Goal: Check status: Check status

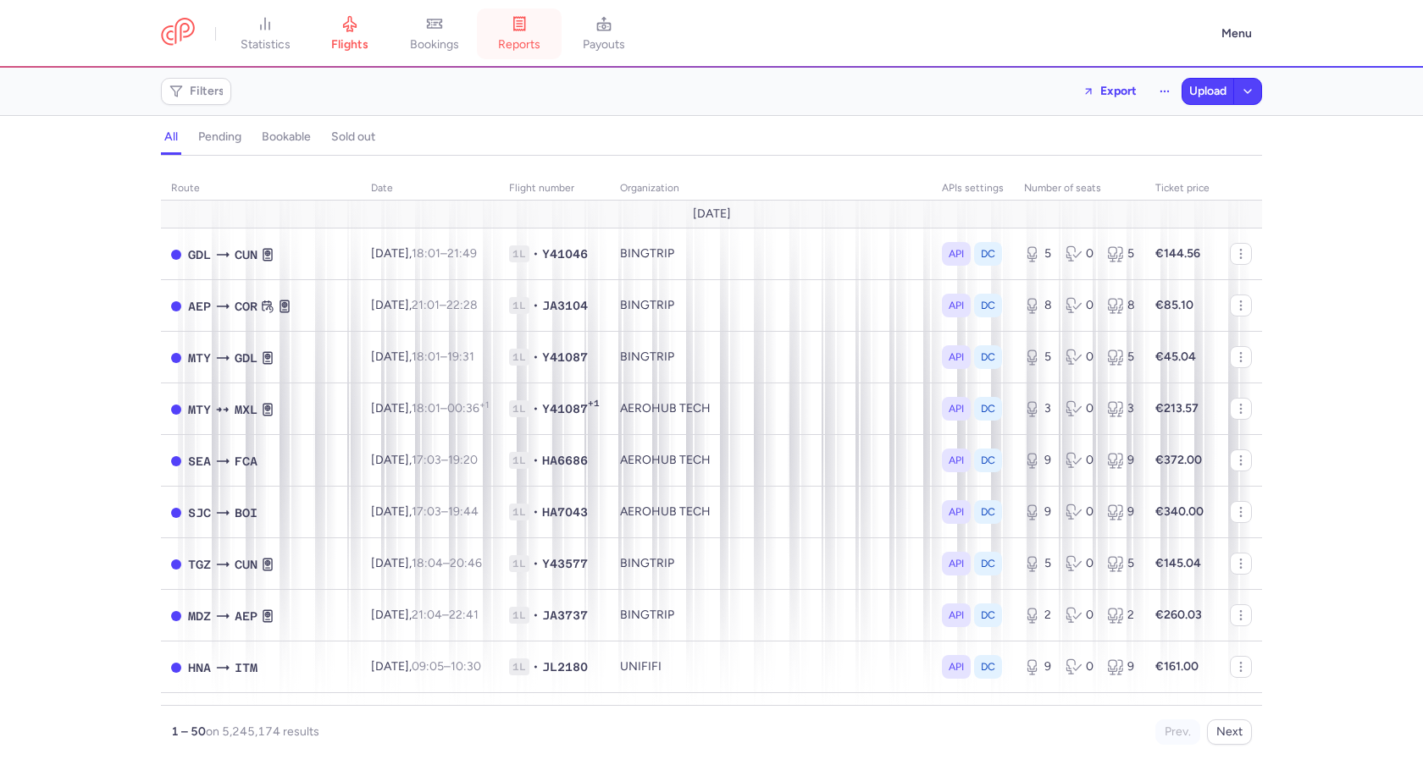
click at [515, 25] on link "reports" at bounding box center [519, 33] width 85 height 37
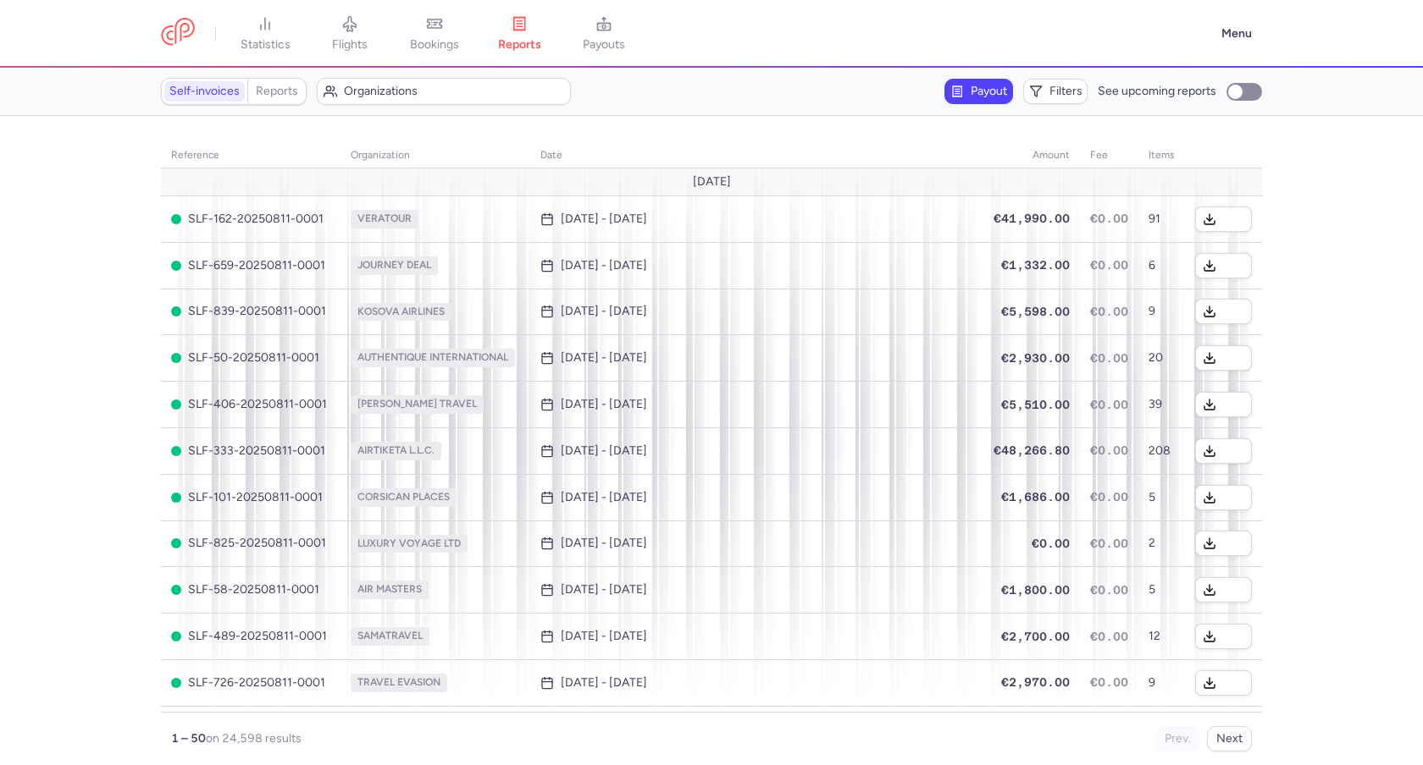
click at [273, 78] on div "Self-invoices Reports" at bounding box center [234, 91] width 146 height 27
click at [274, 93] on link "Reports" at bounding box center [277, 91] width 52 height 20
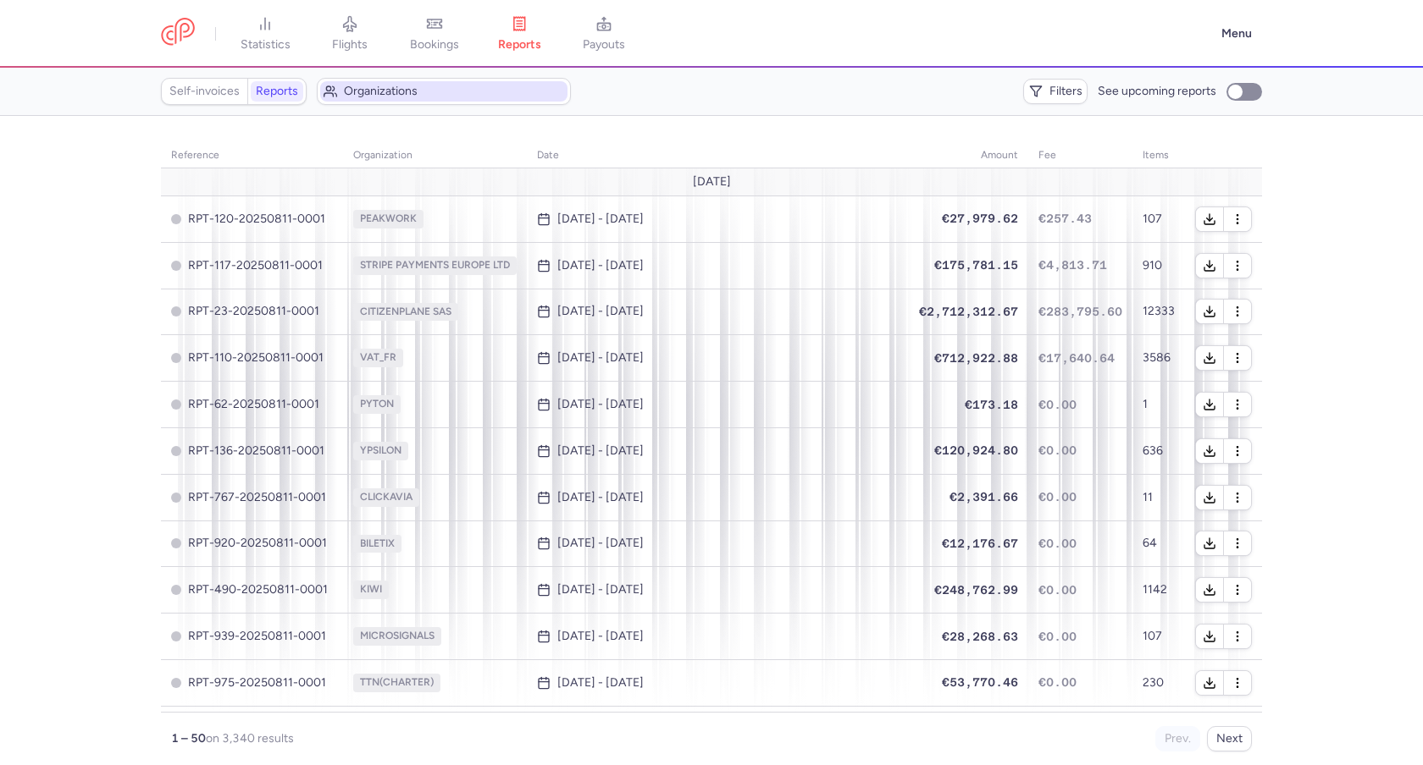
click at [384, 86] on span "Organizations" at bounding box center [454, 92] width 220 height 14
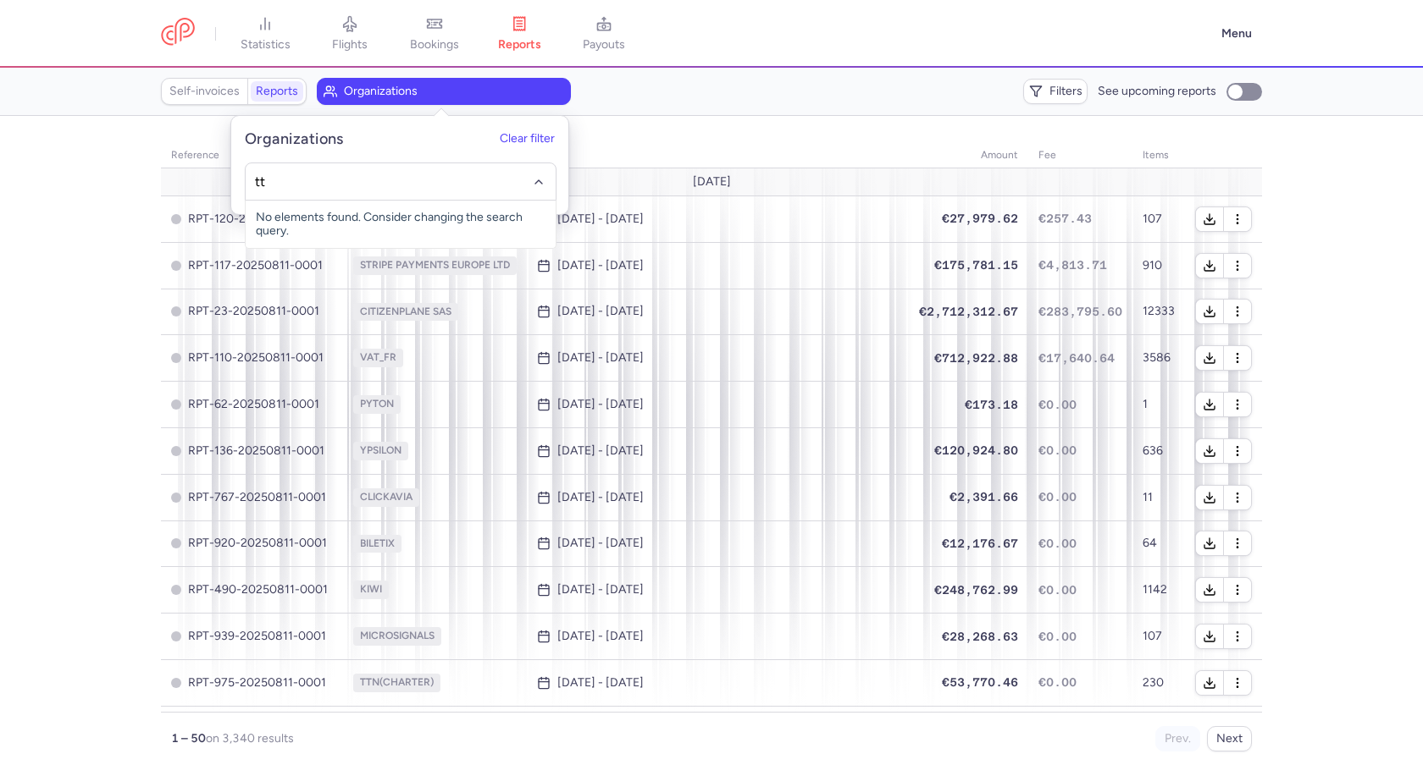
type input "t"
type input "kiwi"
click at [112, 164] on section "reference organization date amount fee items [DATE] RPT-120-20250811-0001 PEAKW…" at bounding box center [711, 440] width 1423 height 649
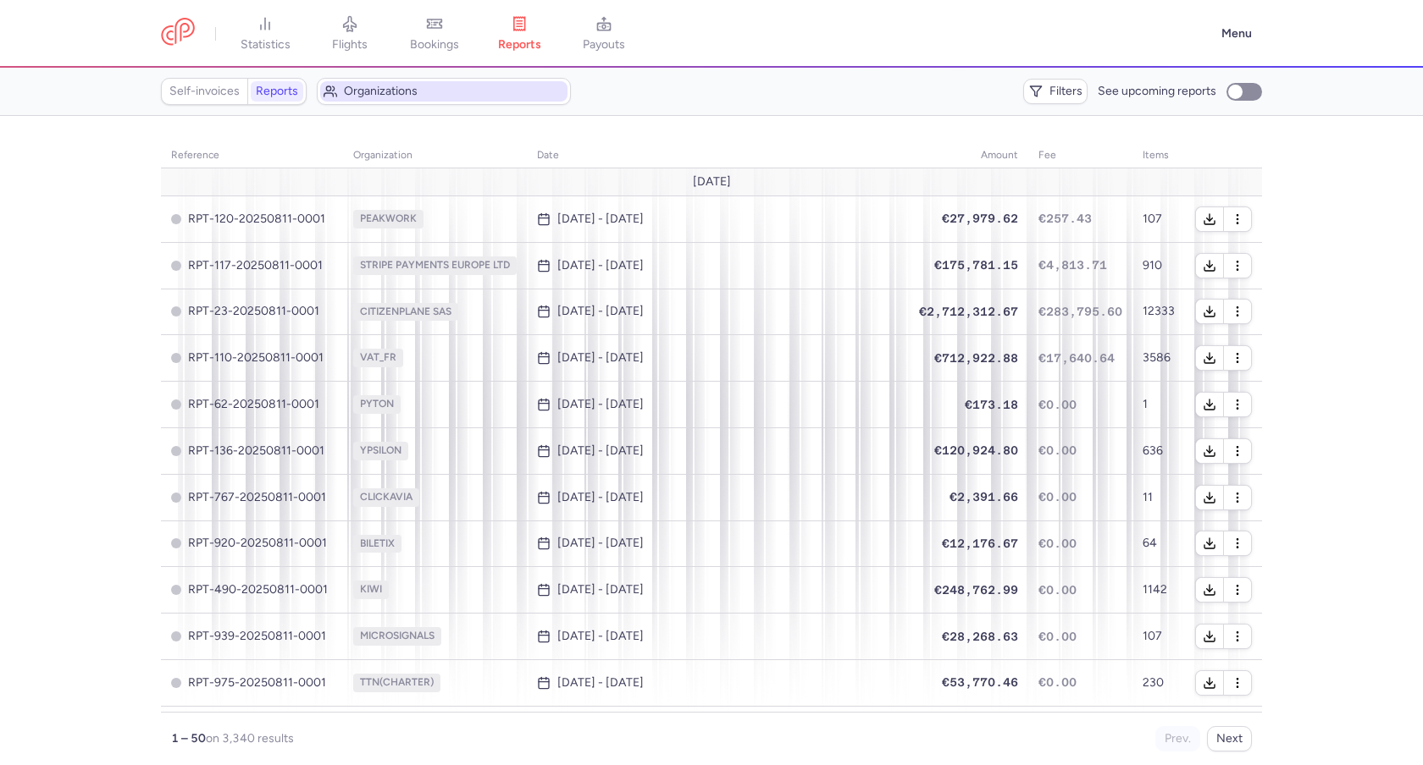
click at [399, 102] on button "Organizations" at bounding box center [444, 91] width 254 height 27
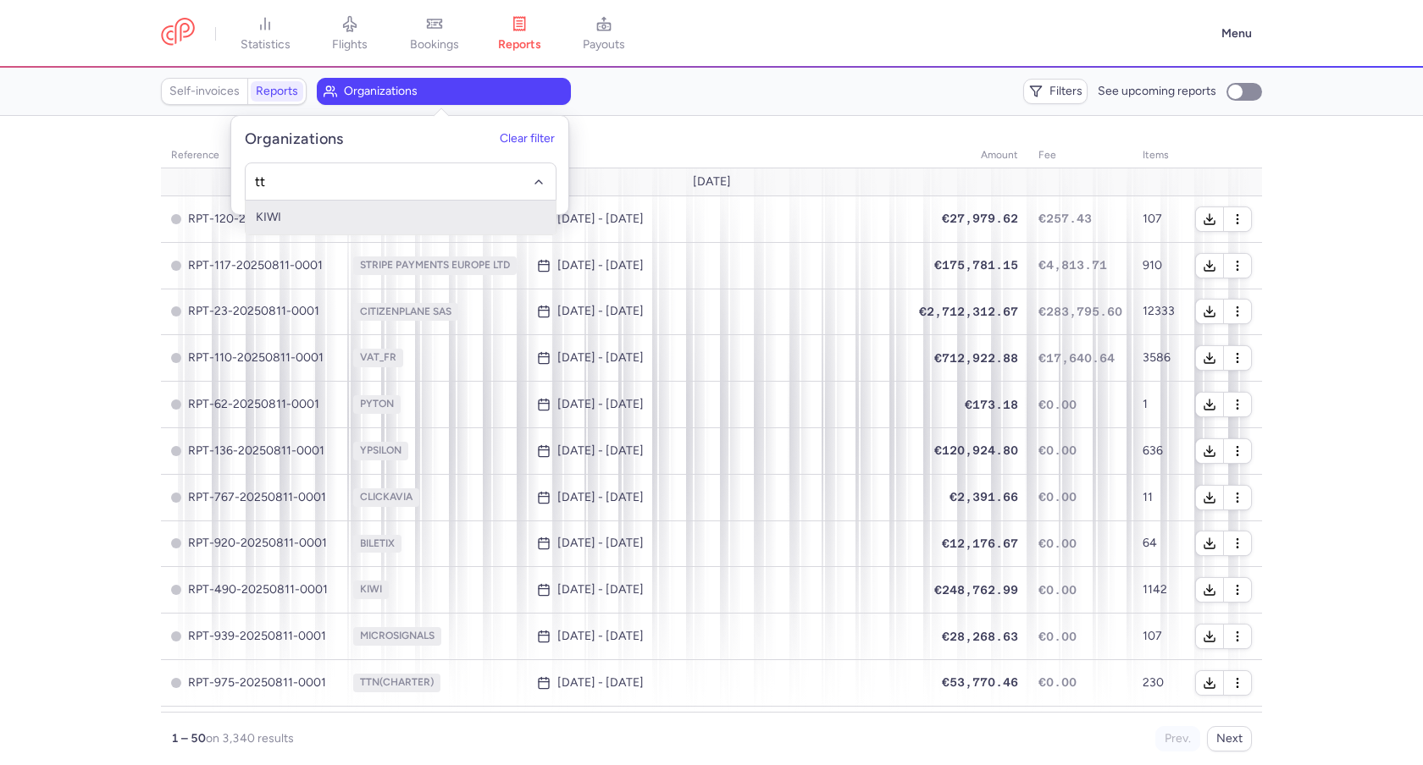
type input "ttn"
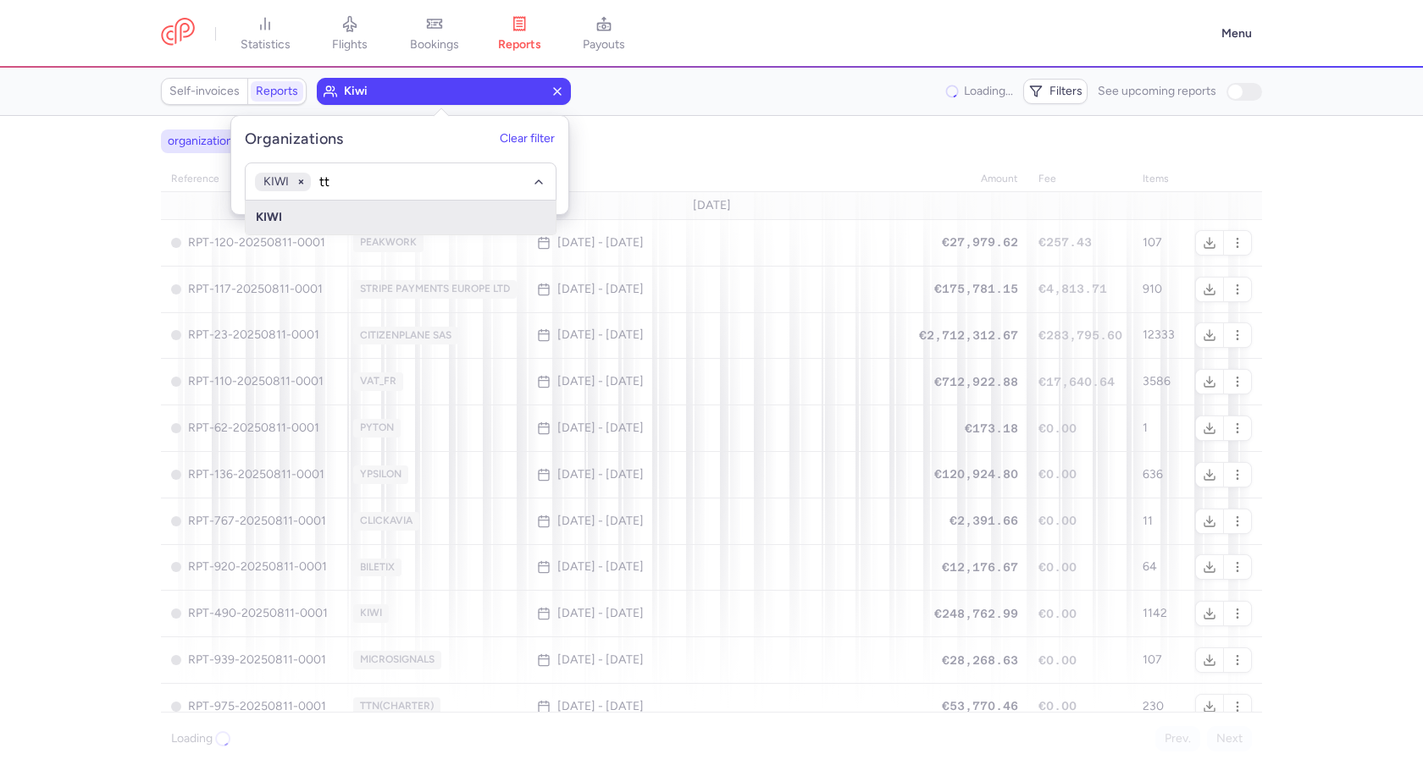
type input "ttn"
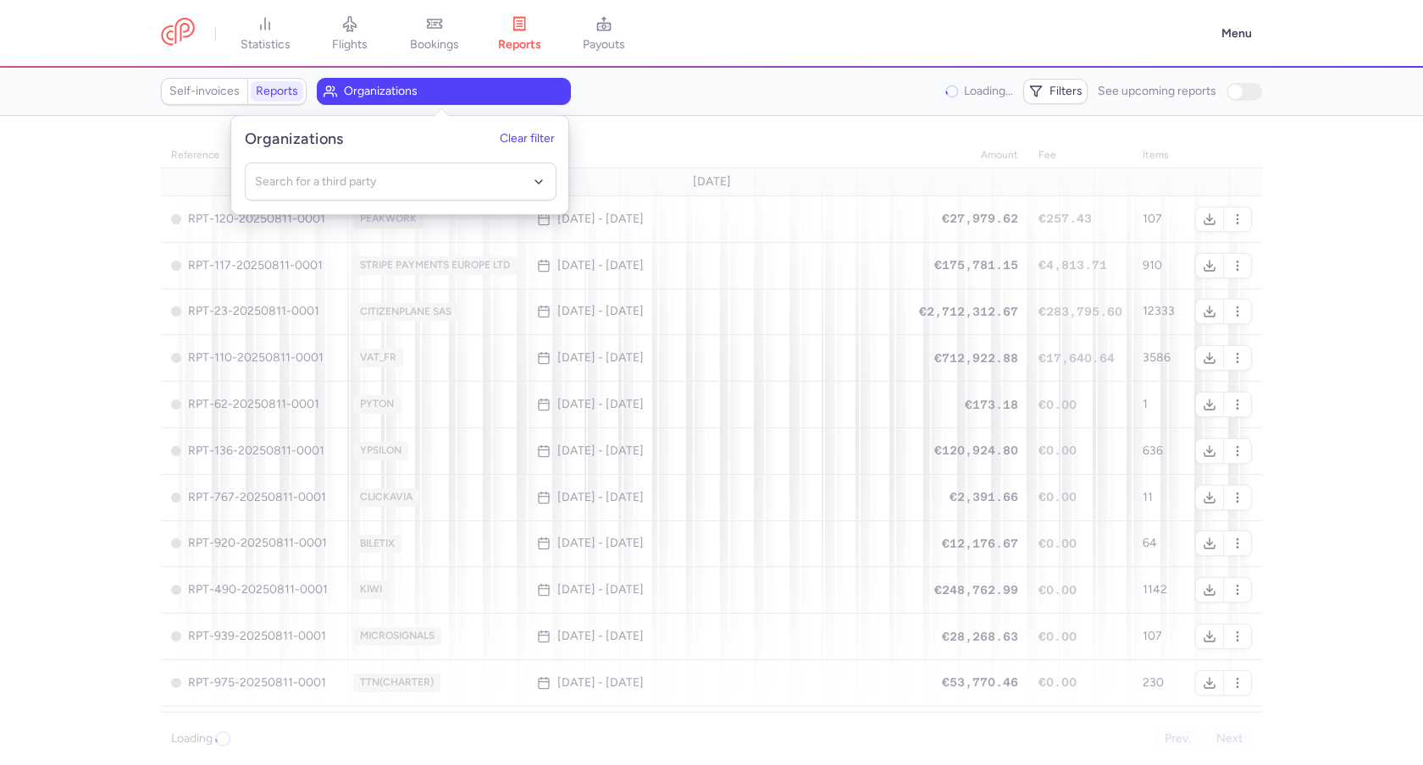
click at [135, 232] on section "reference organization date amount fee items [DATE] RPT-120-20250811-0001 PEAKW…" at bounding box center [711, 440] width 1423 height 649
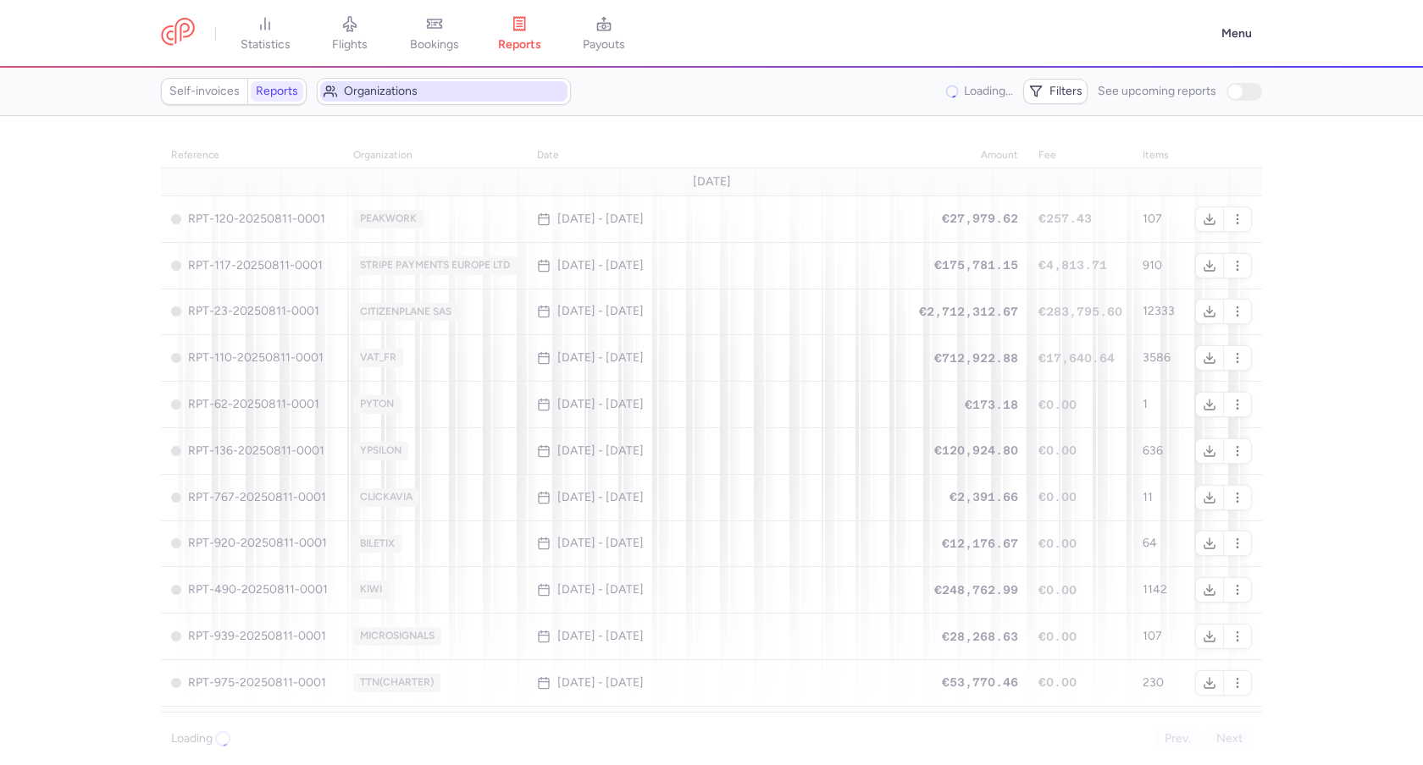
click at [399, 83] on span "Organizations" at bounding box center [443, 91] width 247 height 20
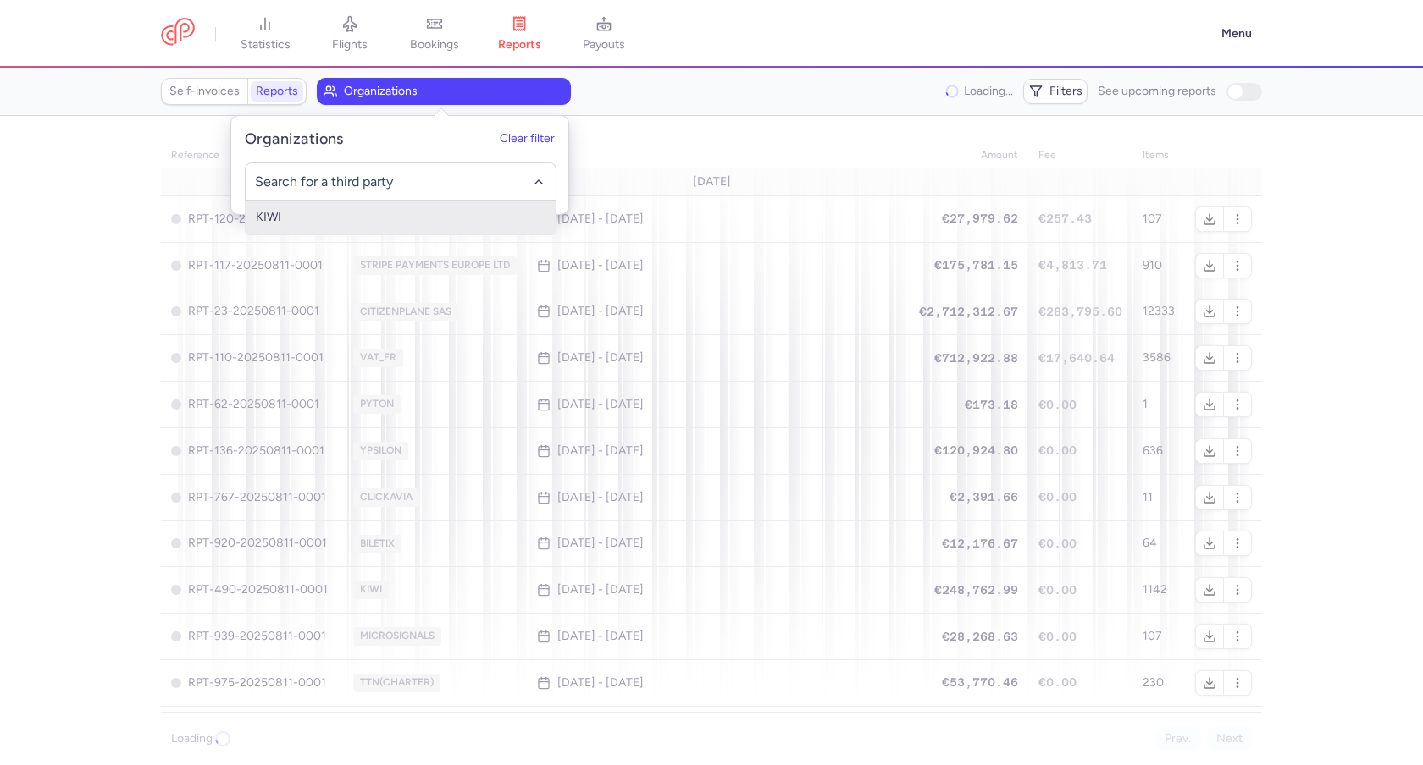
click at [314, 217] on span "KIWI" at bounding box center [401, 218] width 310 height 34
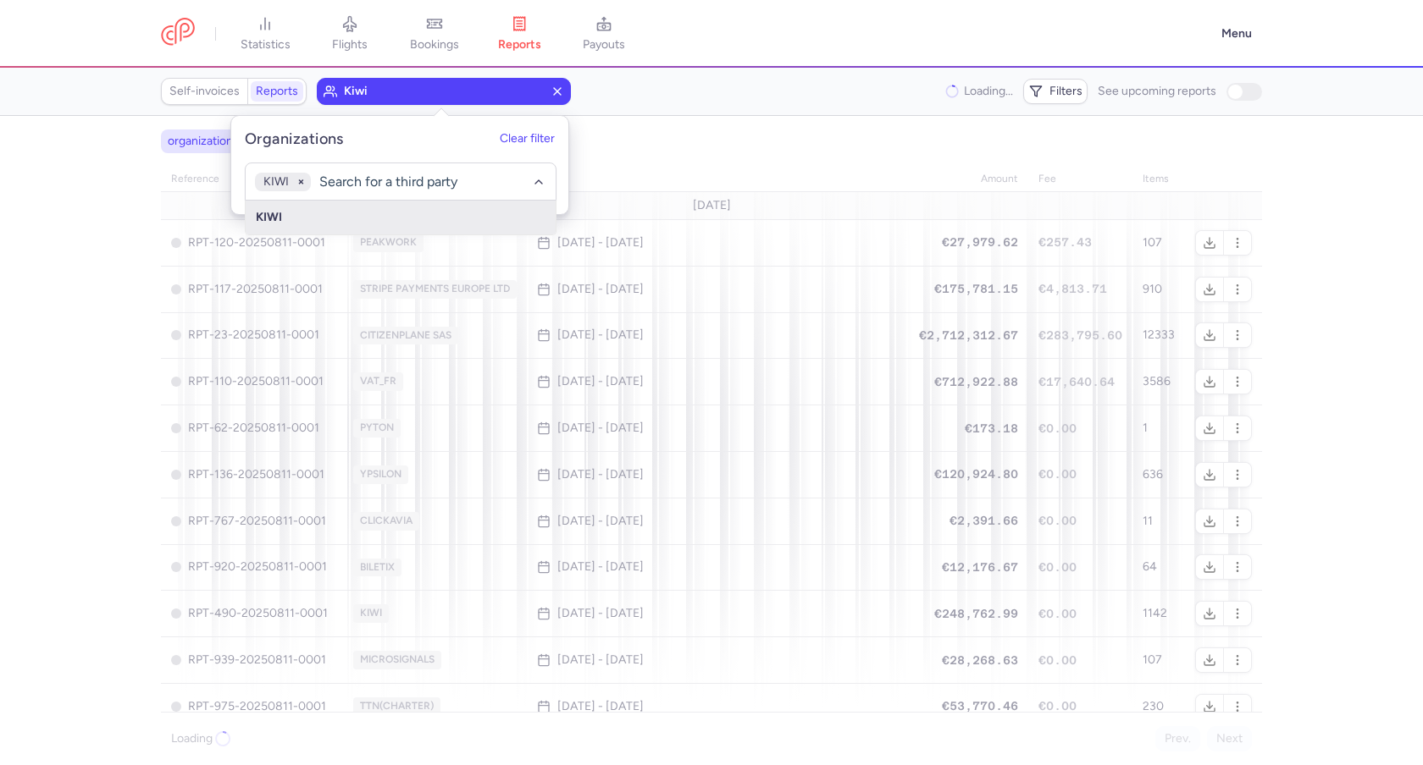
click at [36, 261] on section "organizations names: KIWI reference organization date amount fee items [DATE] R…" at bounding box center [711, 440] width 1423 height 649
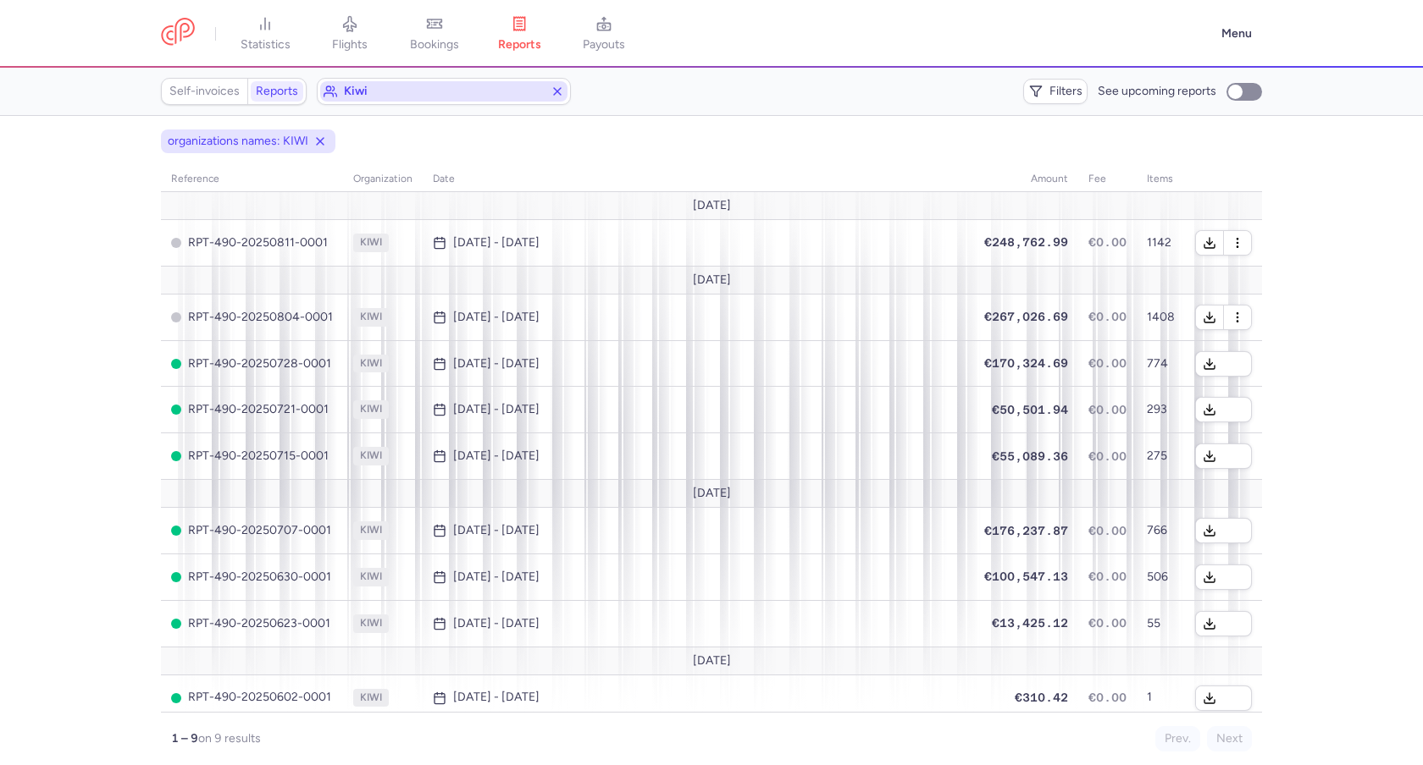
click at [373, 93] on span "kiwi" at bounding box center [444, 92] width 200 height 14
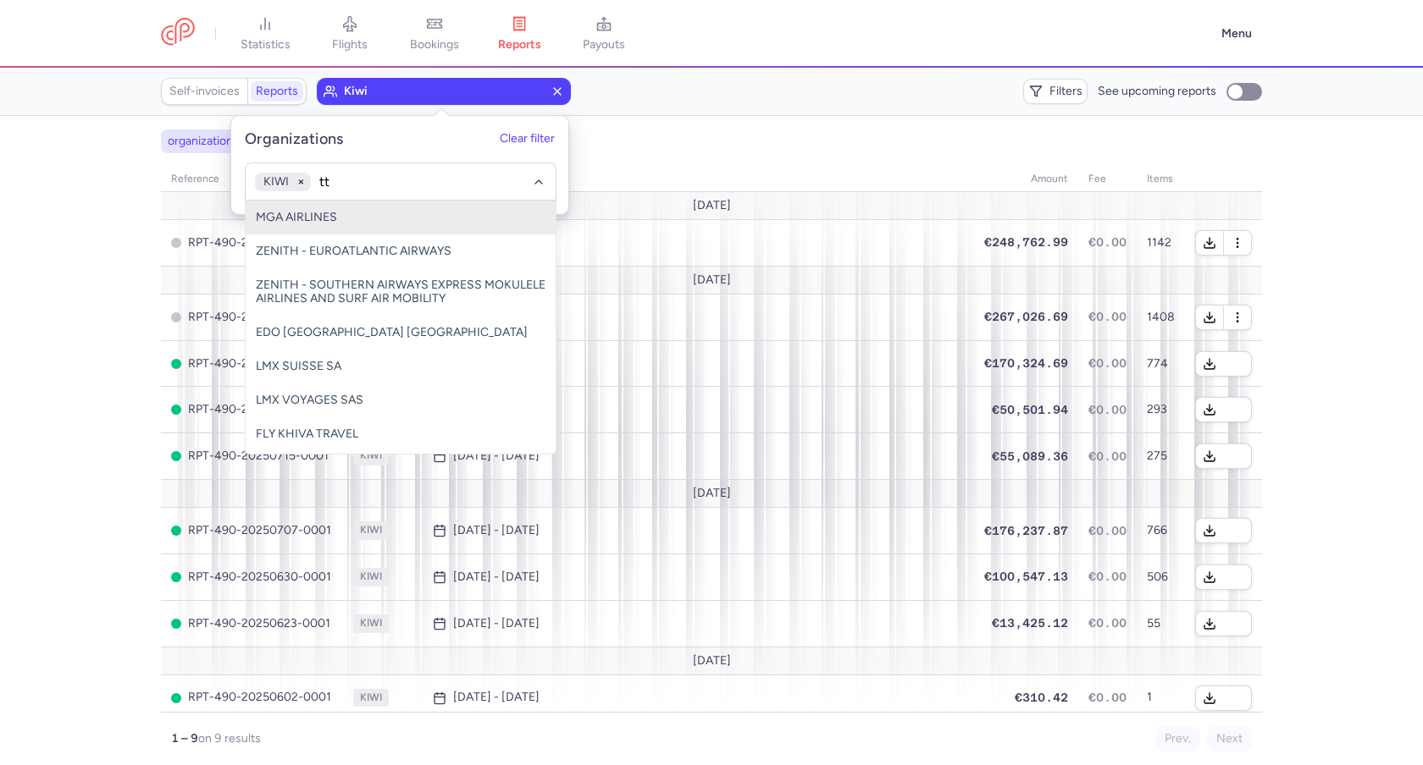
type input "ttn"
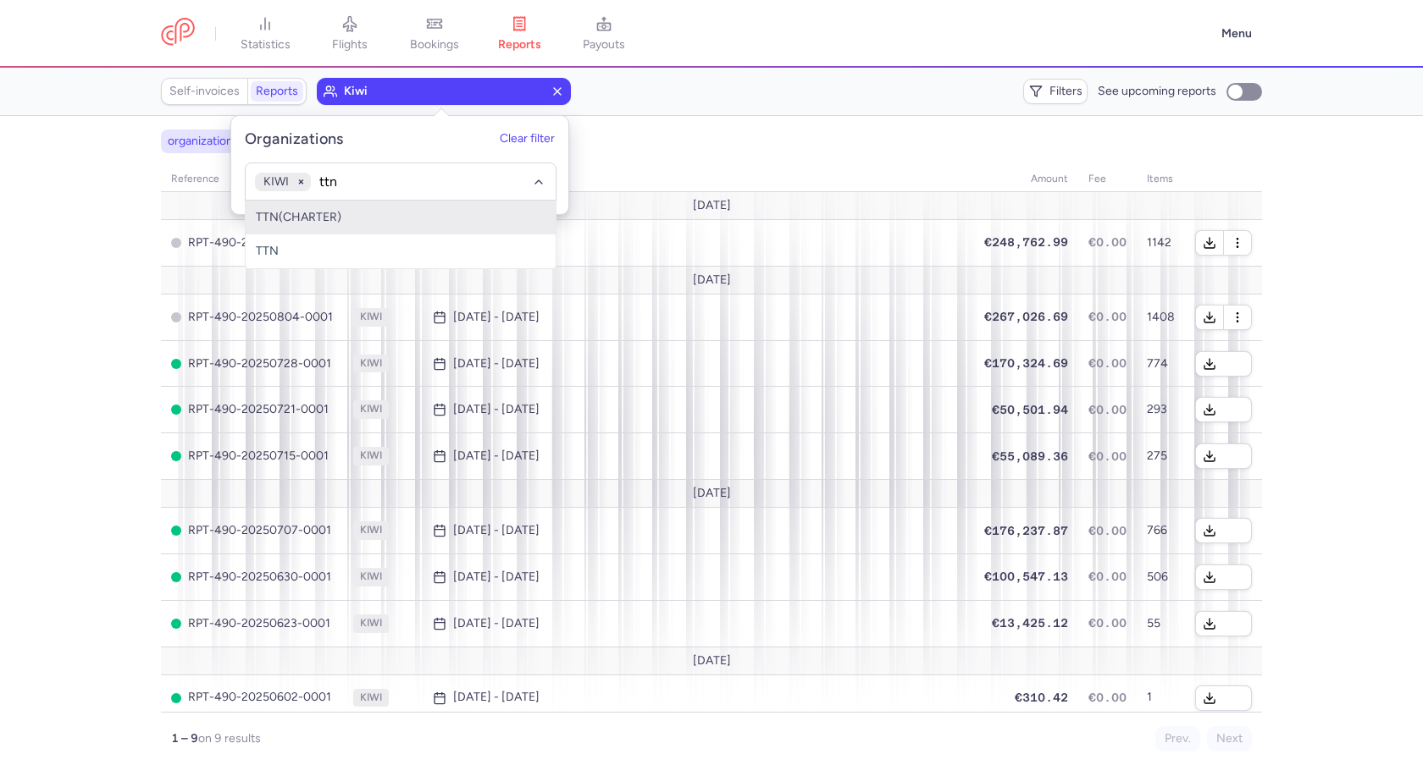
click at [333, 223] on span "TTN(CHARTER)" at bounding box center [299, 217] width 86 height 14
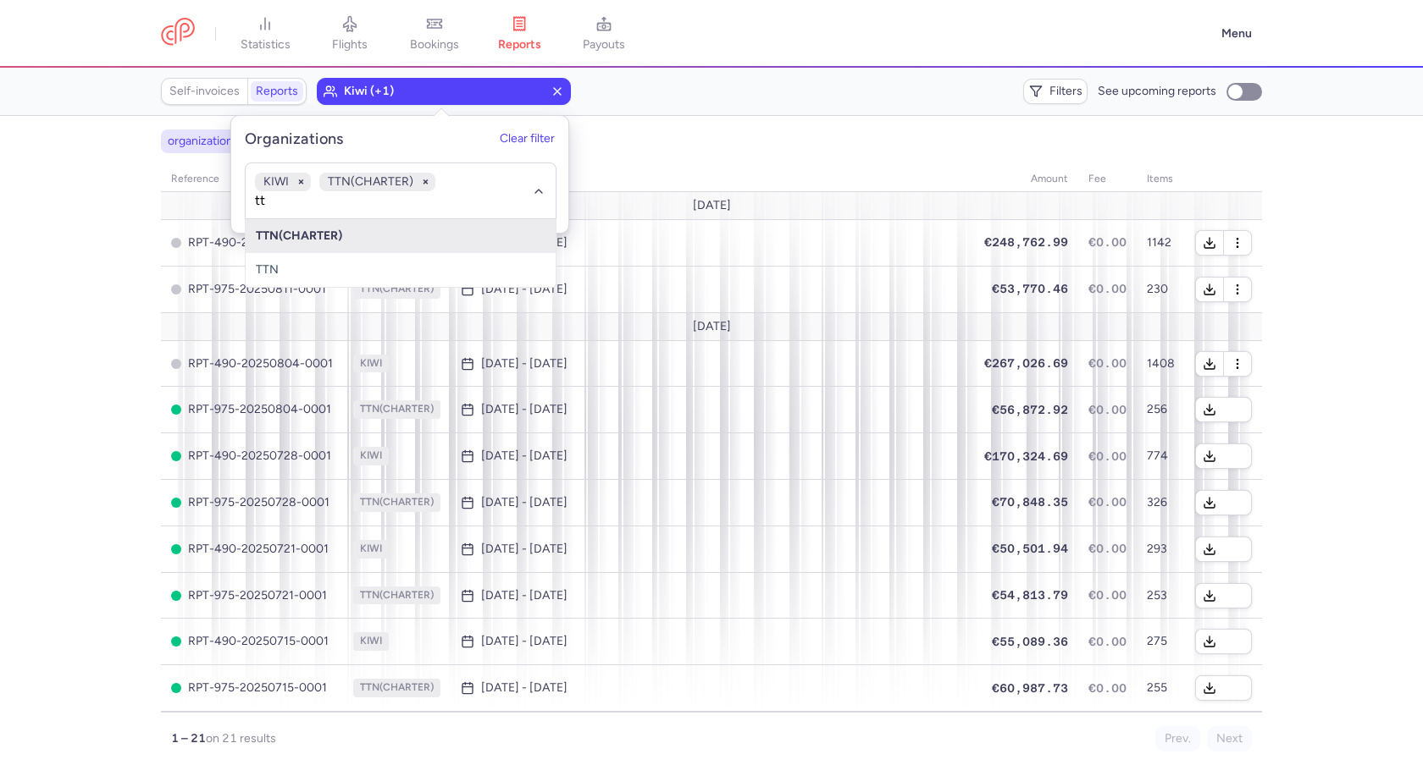
type input "ttn"
click at [401, 278] on span "TTN" at bounding box center [401, 270] width 310 height 34
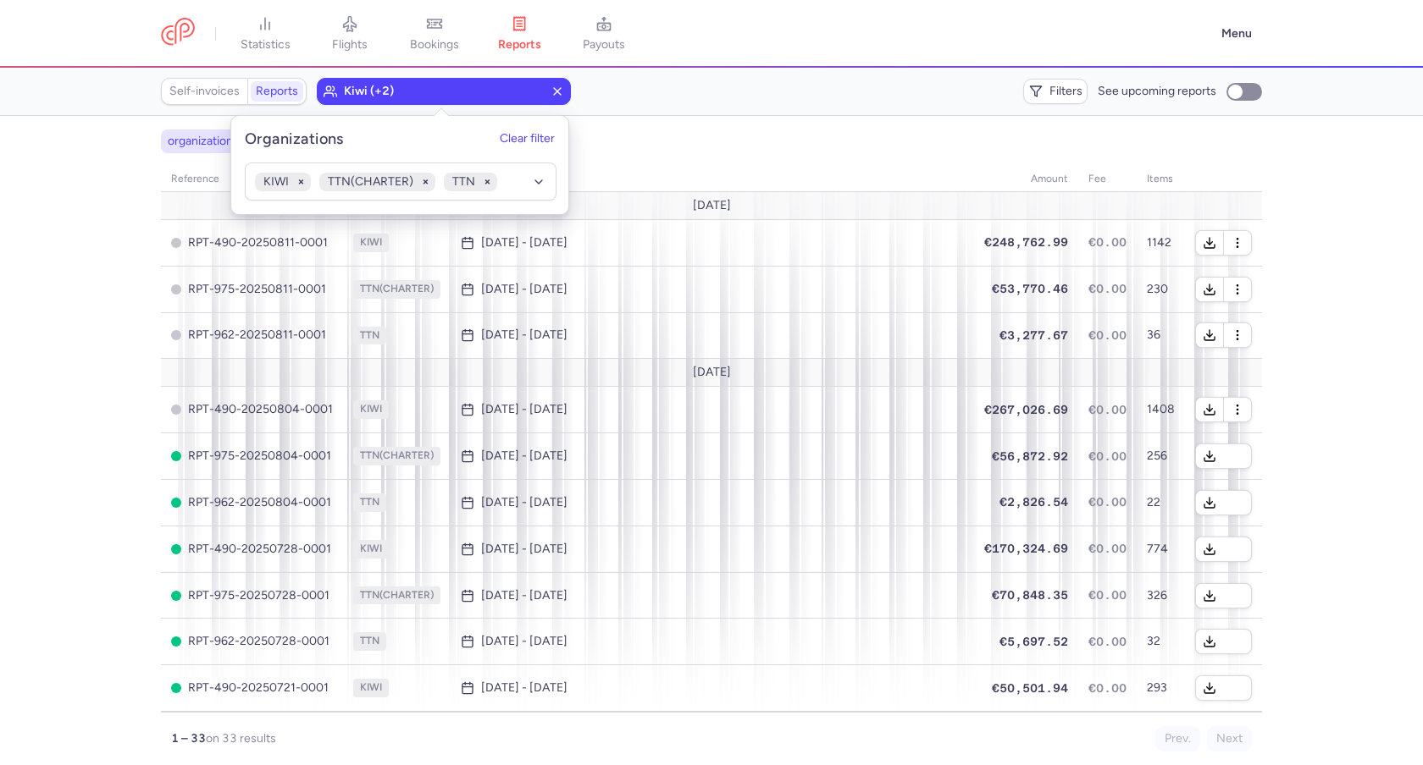
click at [72, 375] on section "organizations names: KIWI,TTN(CHARTER),TTN reference organization date amount f…" at bounding box center [711, 440] width 1423 height 649
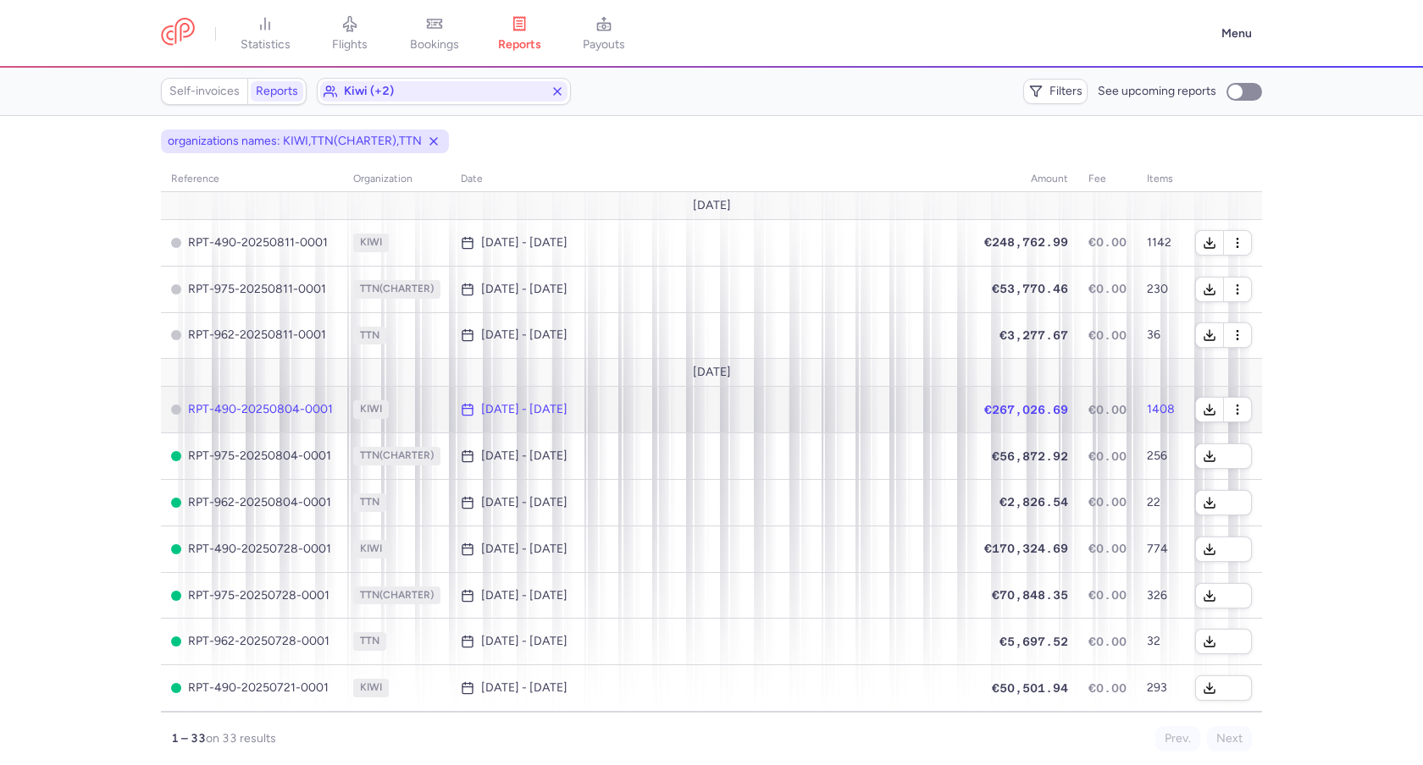
click at [880, 417] on td "[DATE] - [DATE]" at bounding box center [711, 410] width 523 height 47
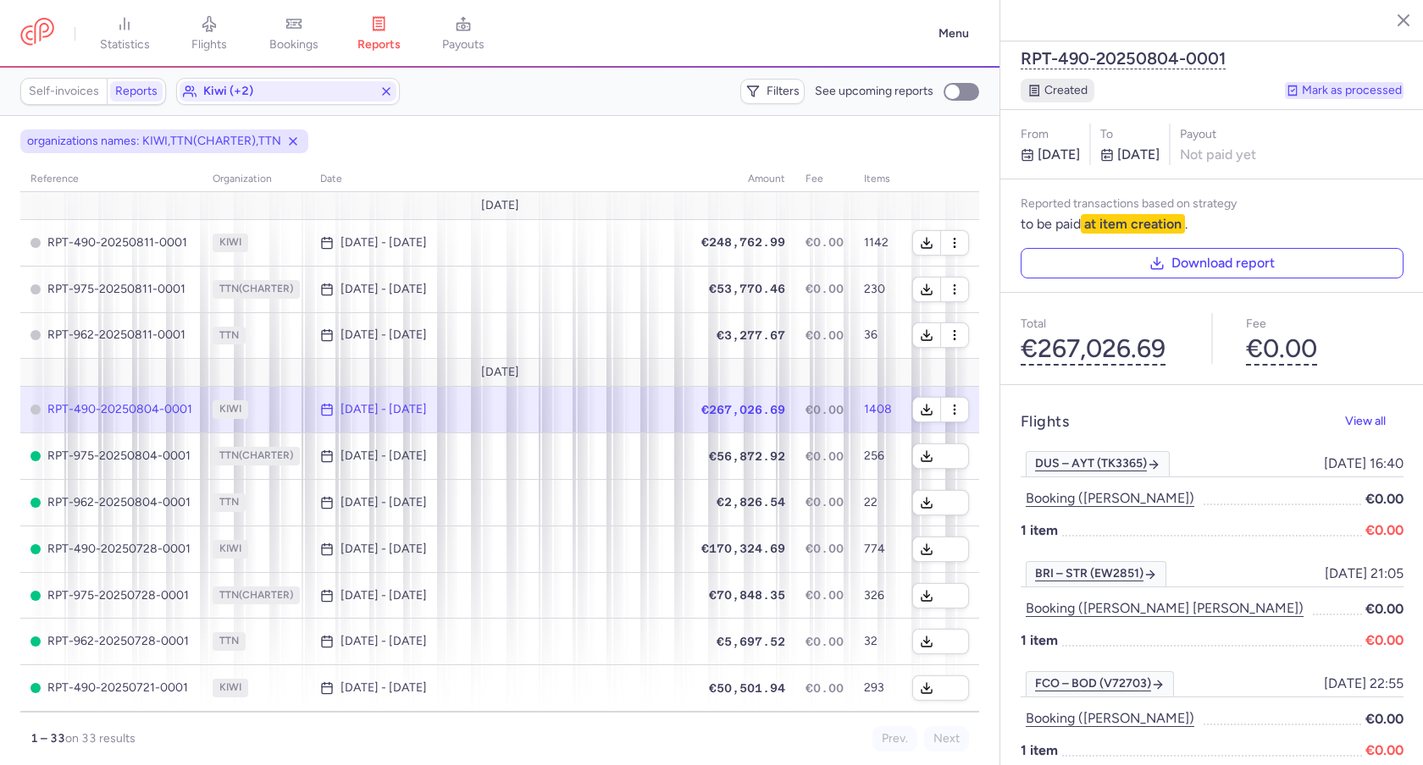
click at [1348, 82] on button "Mark as processed" at bounding box center [1344, 90] width 119 height 17
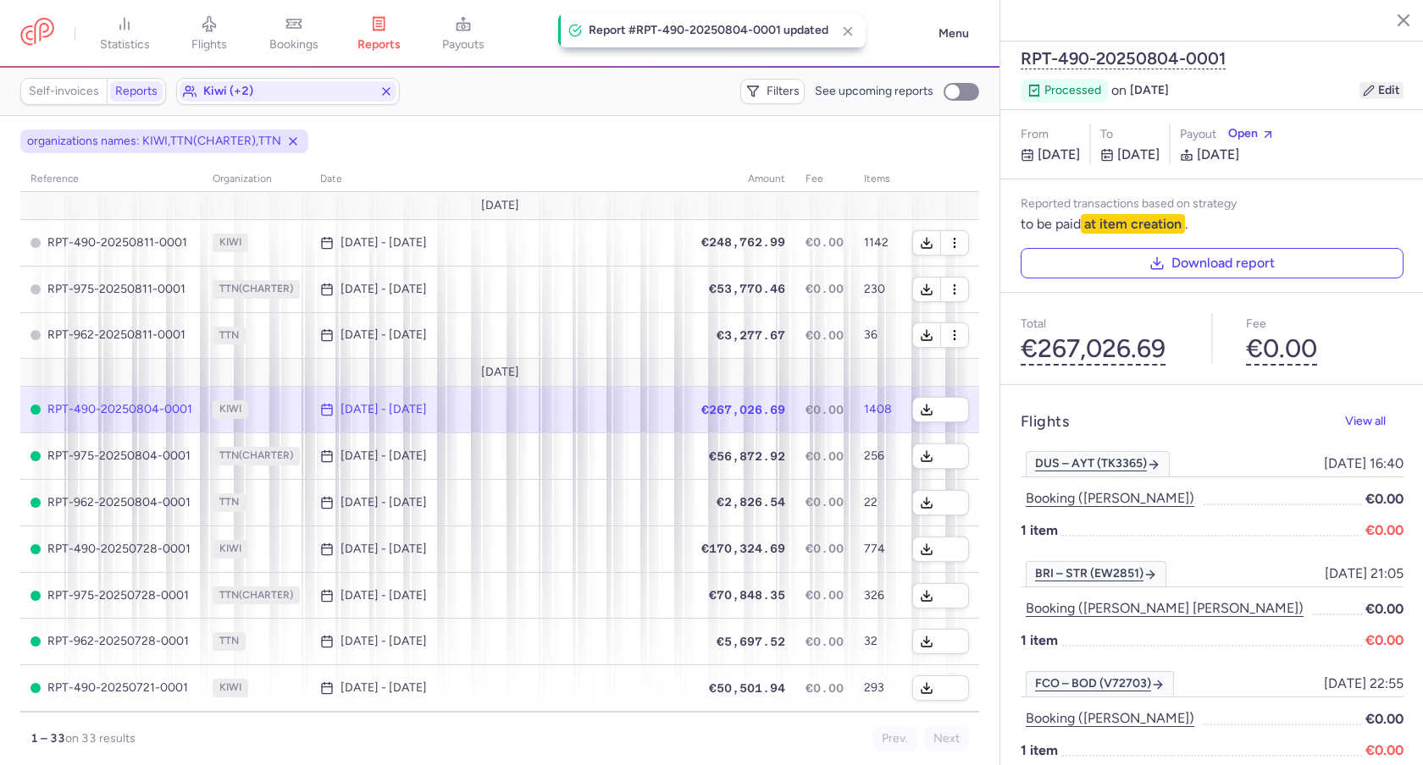
click at [1376, 82] on button "Edit" at bounding box center [1381, 90] width 44 height 17
click at [1133, 83] on button "[DATE]" at bounding box center [1116, 90] width 39 height 14
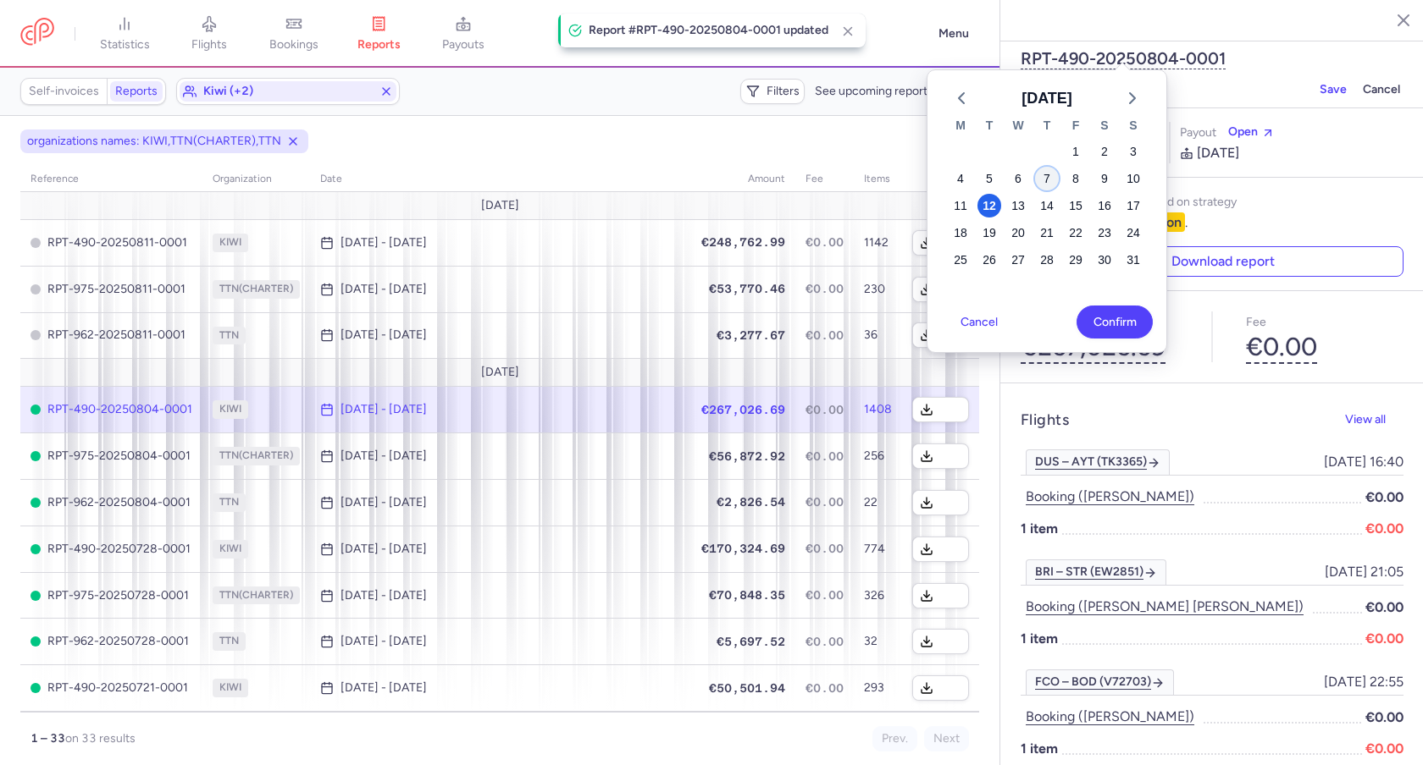
click at [1052, 174] on div "7" at bounding box center [1047, 179] width 24 height 24
click at [1102, 322] on span "Confirm" at bounding box center [1108, 321] width 43 height 13
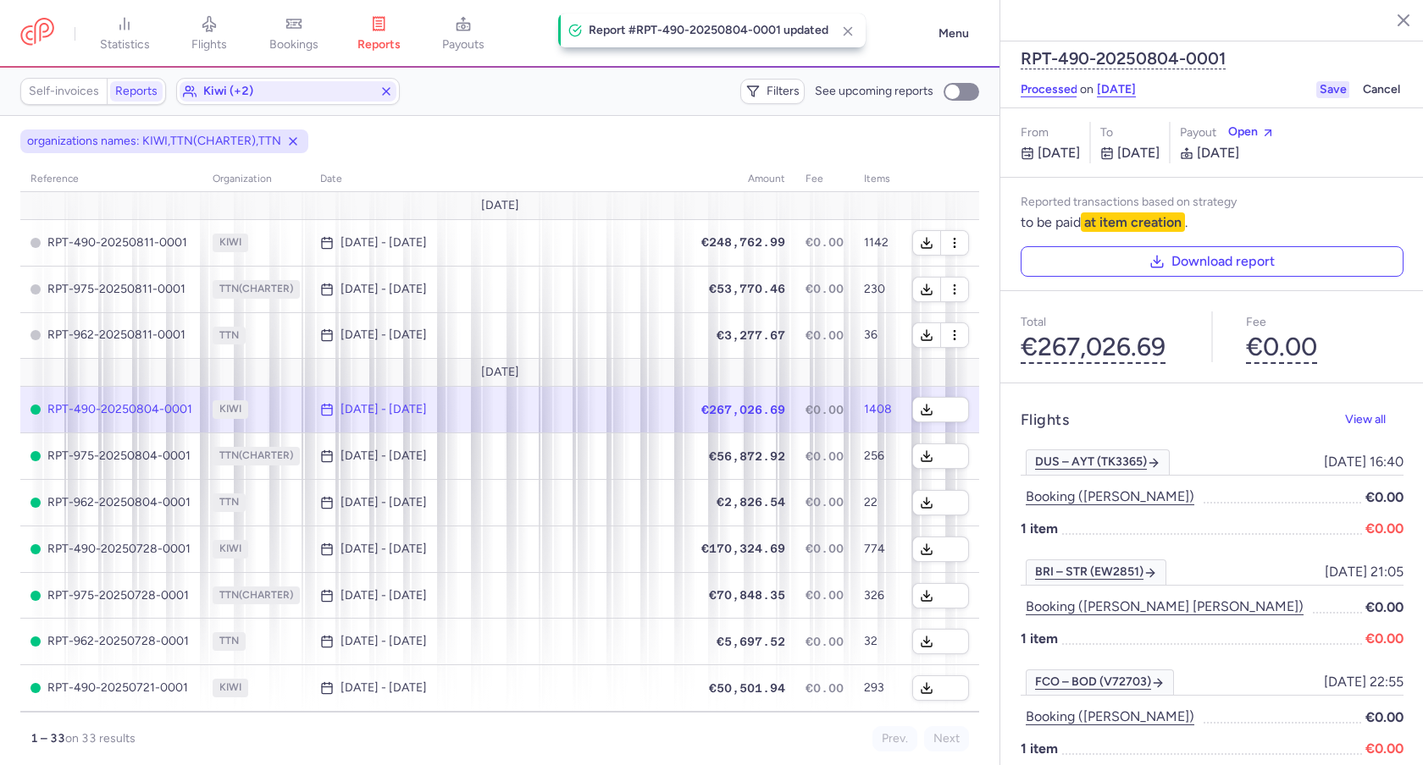
click at [1329, 81] on button "Save" at bounding box center [1333, 89] width 34 height 17
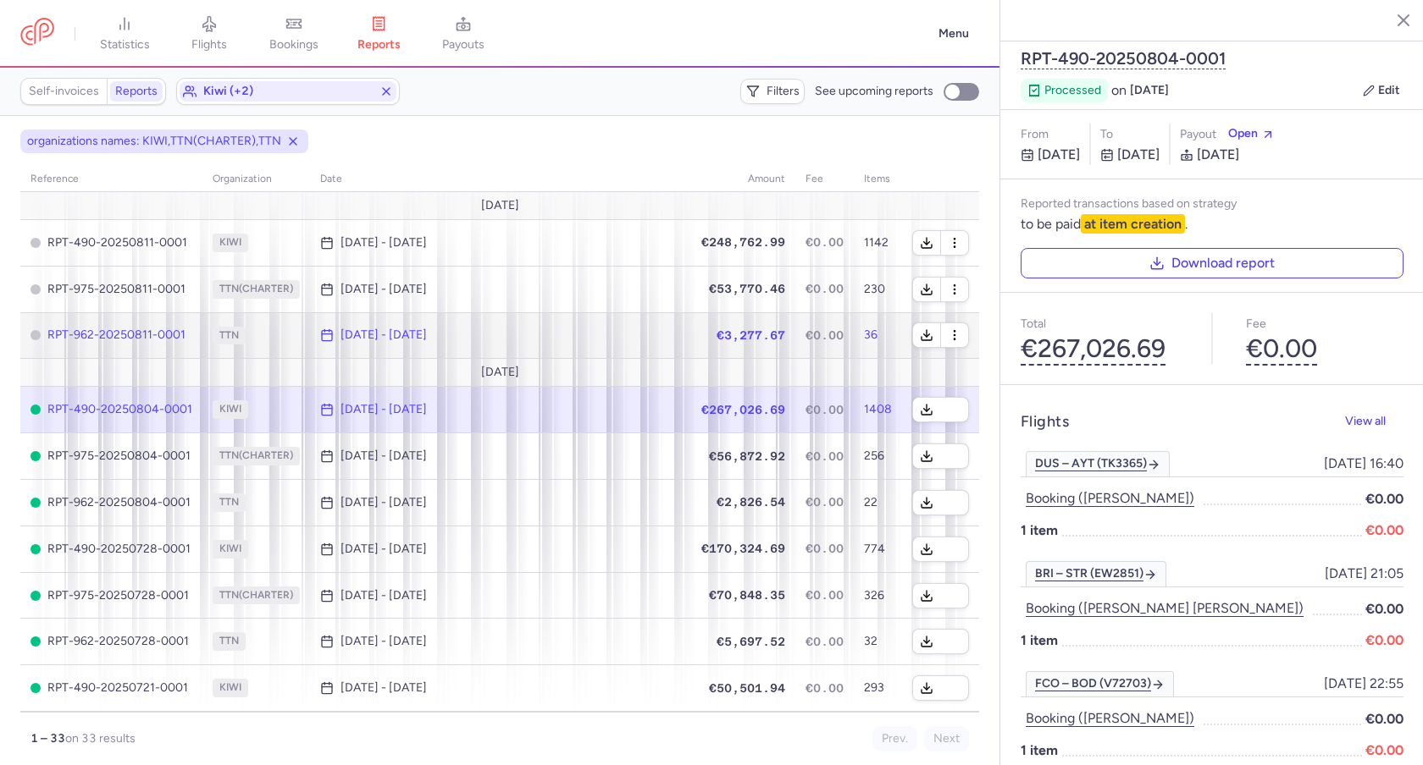
click at [769, 335] on span "€3,277.67" at bounding box center [750, 336] width 69 height 14
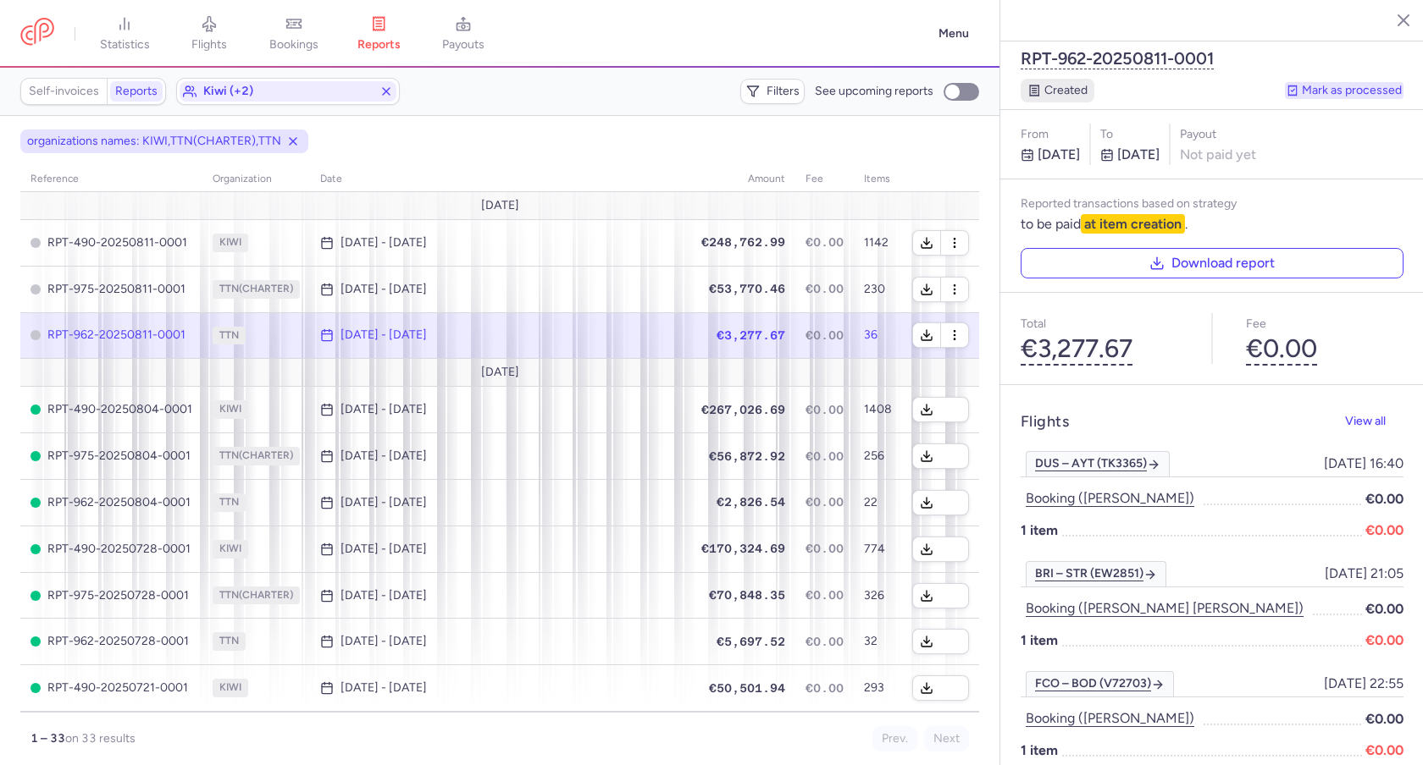
click at [1313, 82] on button "Mark as processed" at bounding box center [1344, 90] width 119 height 17
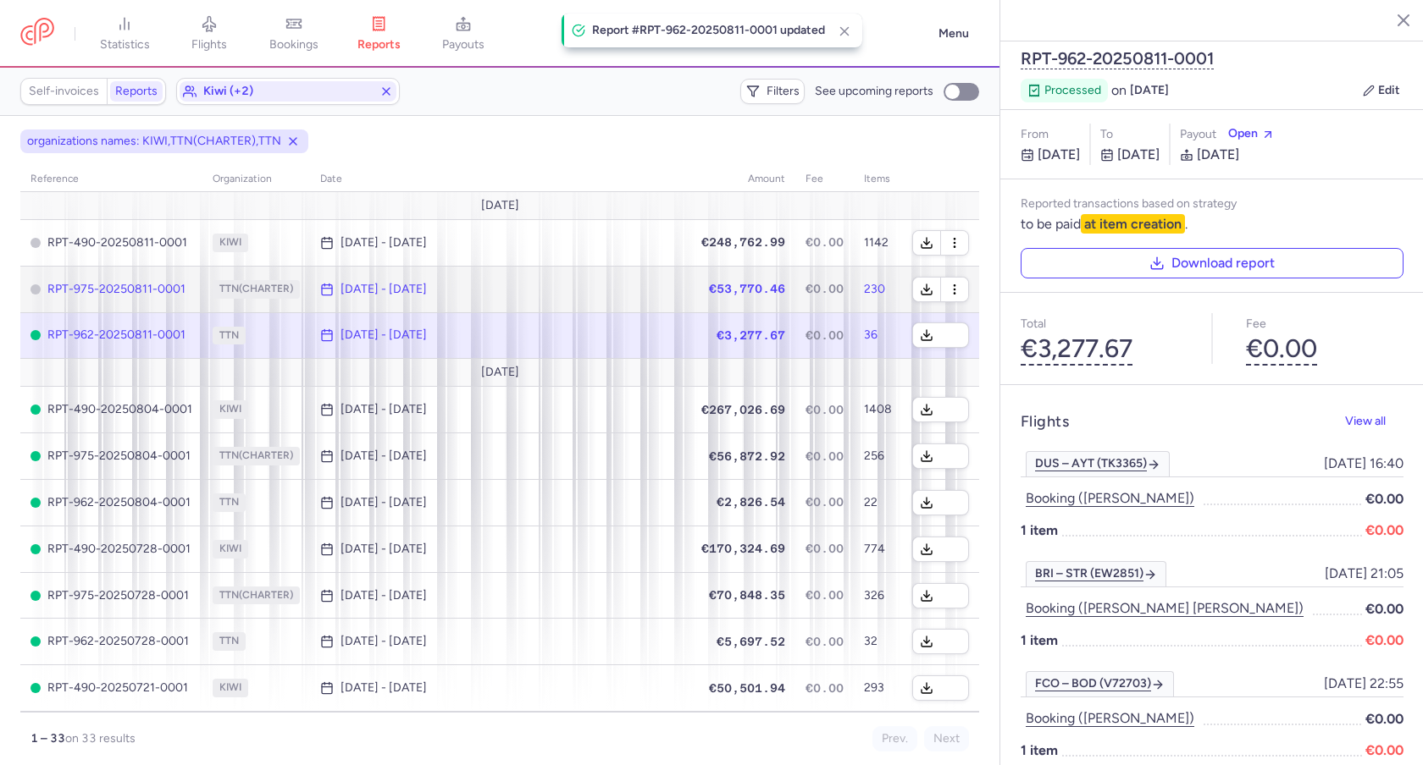
click at [843, 296] on td "€0.00" at bounding box center [824, 289] width 58 height 47
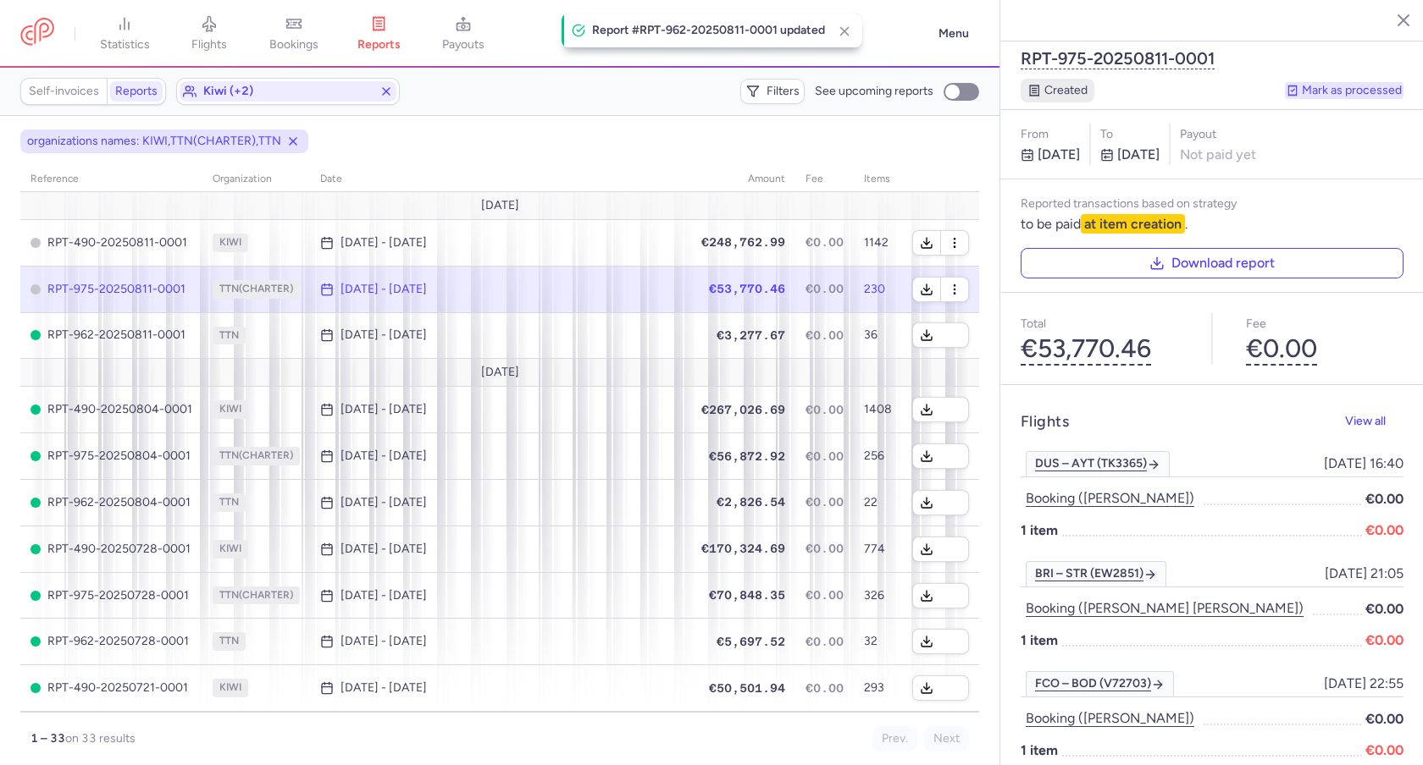
click at [1317, 82] on button "Mark as processed" at bounding box center [1344, 90] width 119 height 17
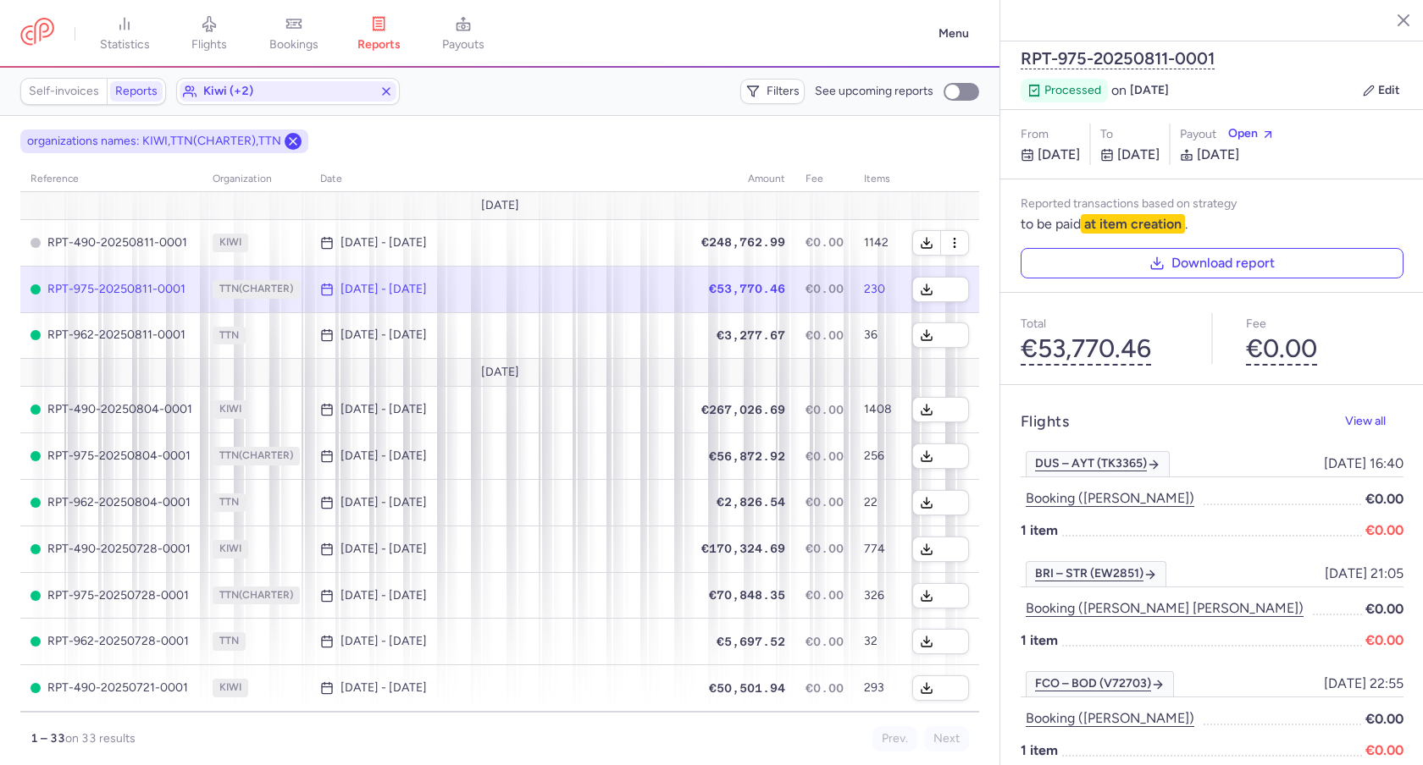
click at [289, 137] on icon at bounding box center [293, 142] width 14 height 14
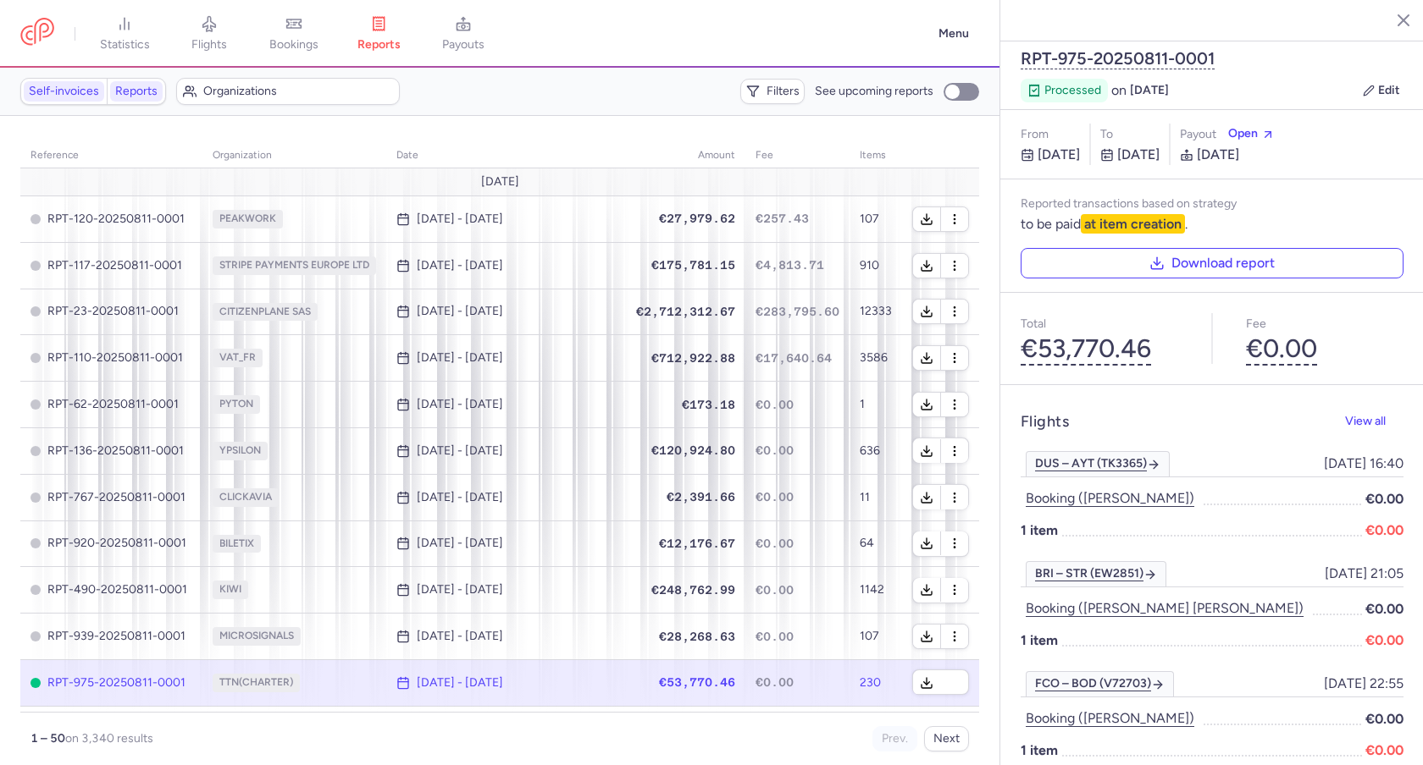
click at [77, 89] on link "Self-invoices" at bounding box center [64, 91] width 80 height 20
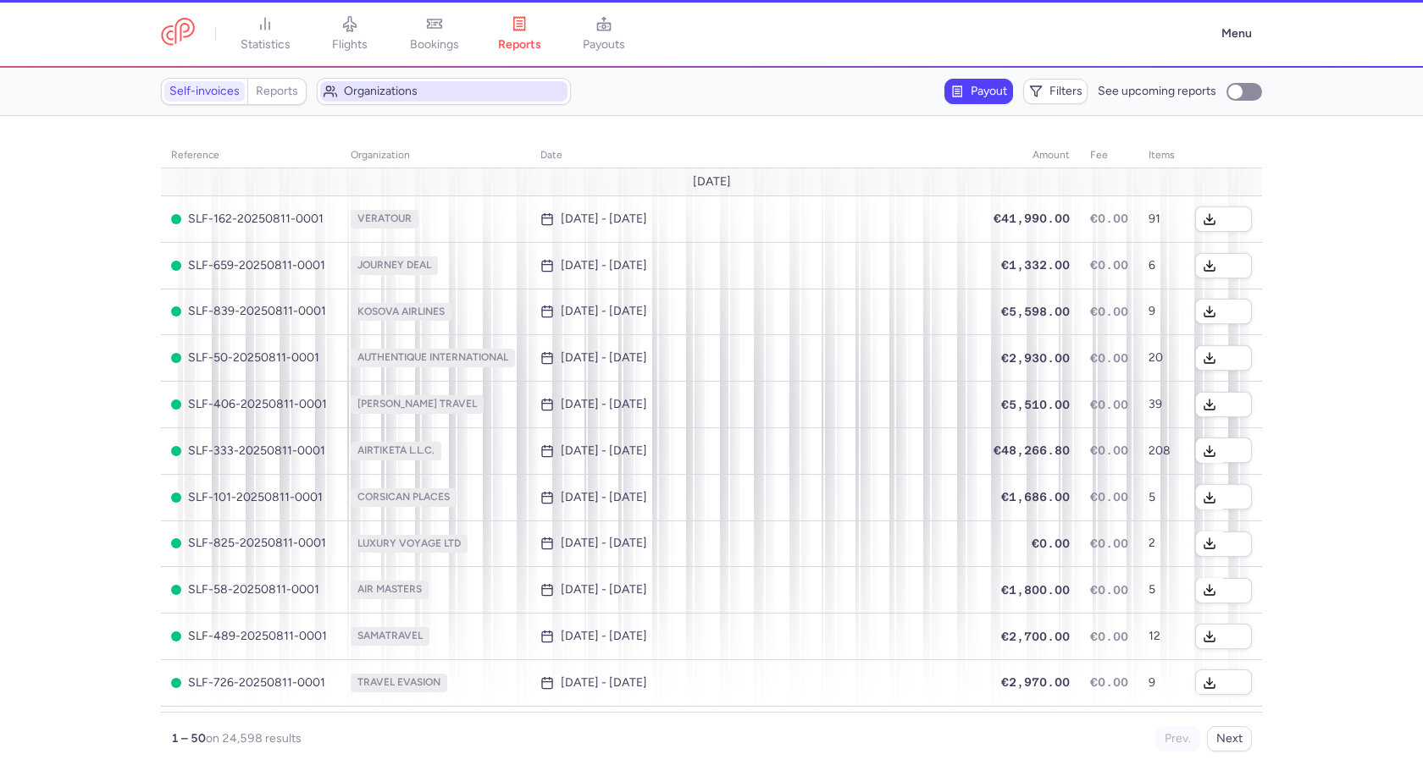
click at [239, 89] on div "Self-invoices Reports Organizations" at bounding box center [379, 91] width 436 height 27
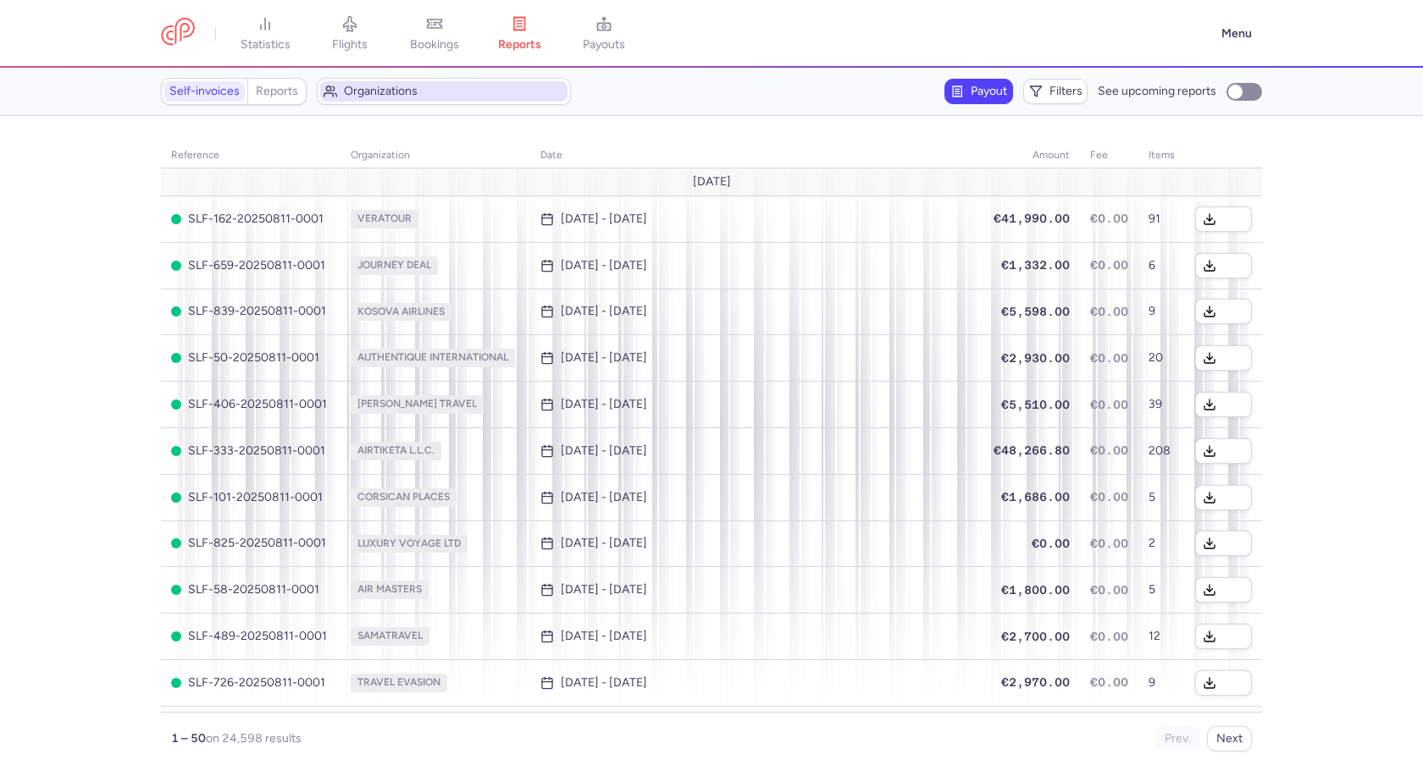
click at [378, 86] on span "Organizations" at bounding box center [454, 92] width 220 height 14
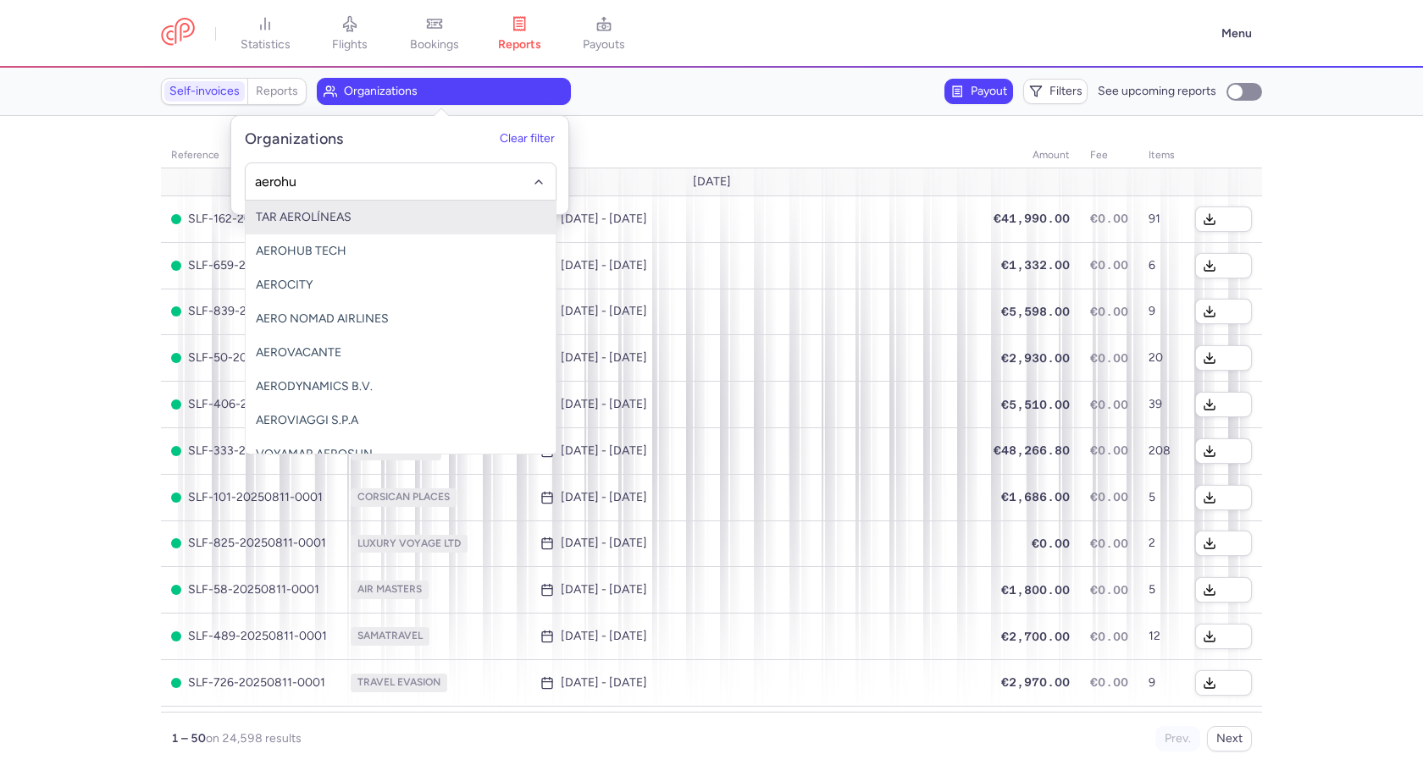
type input "aerohub"
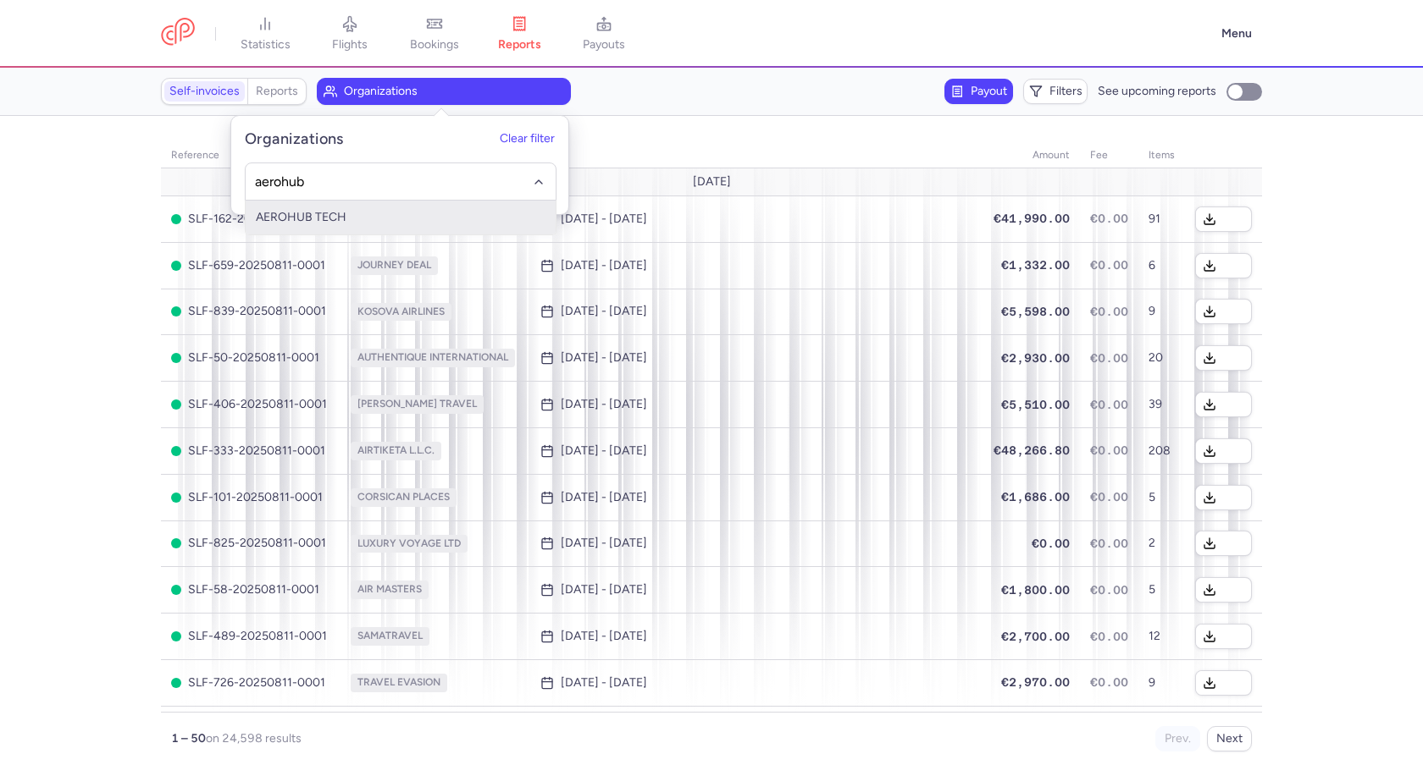
click at [340, 213] on span "AEROHUB TECH" at bounding box center [301, 217] width 91 height 14
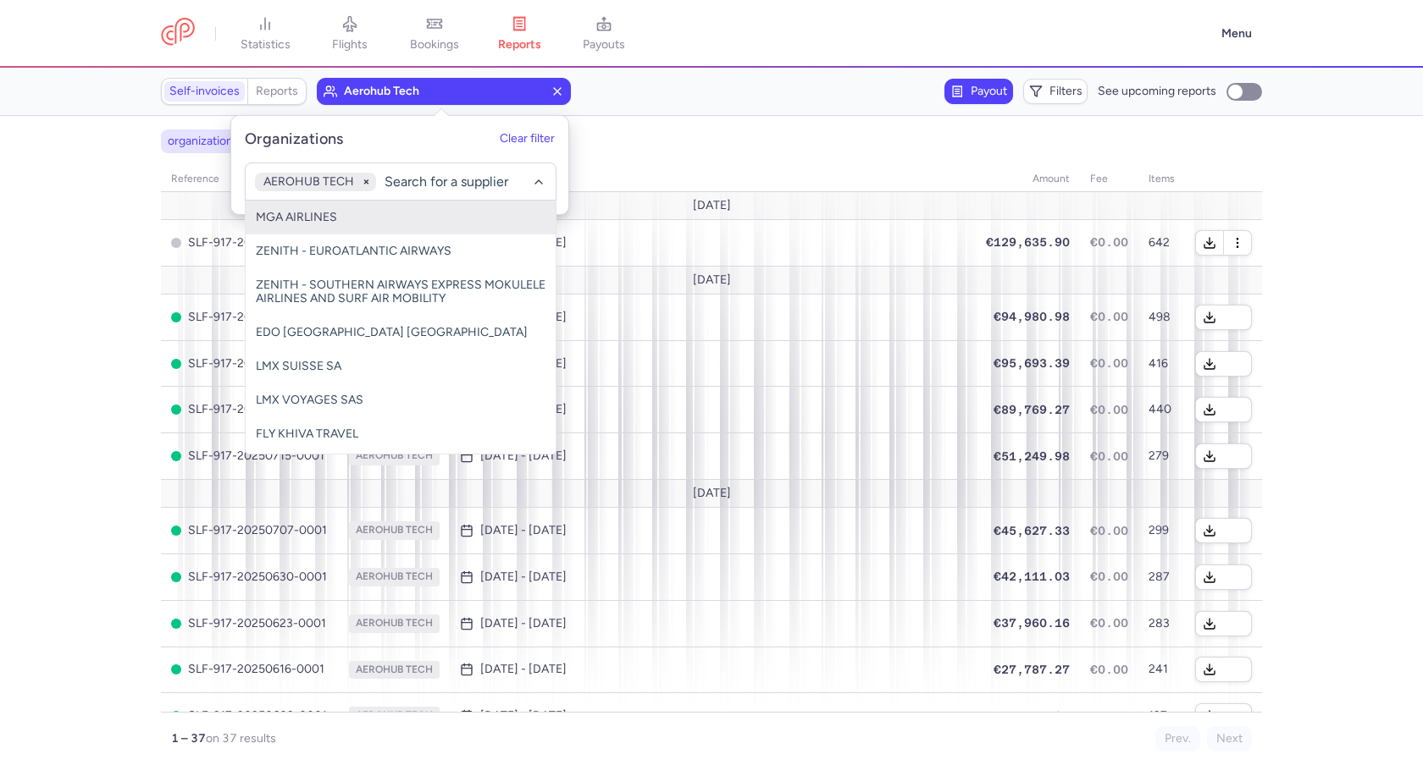
click at [656, 127] on div "organizations names: AEROHUB TECH" at bounding box center [711, 141] width 1108 height 30
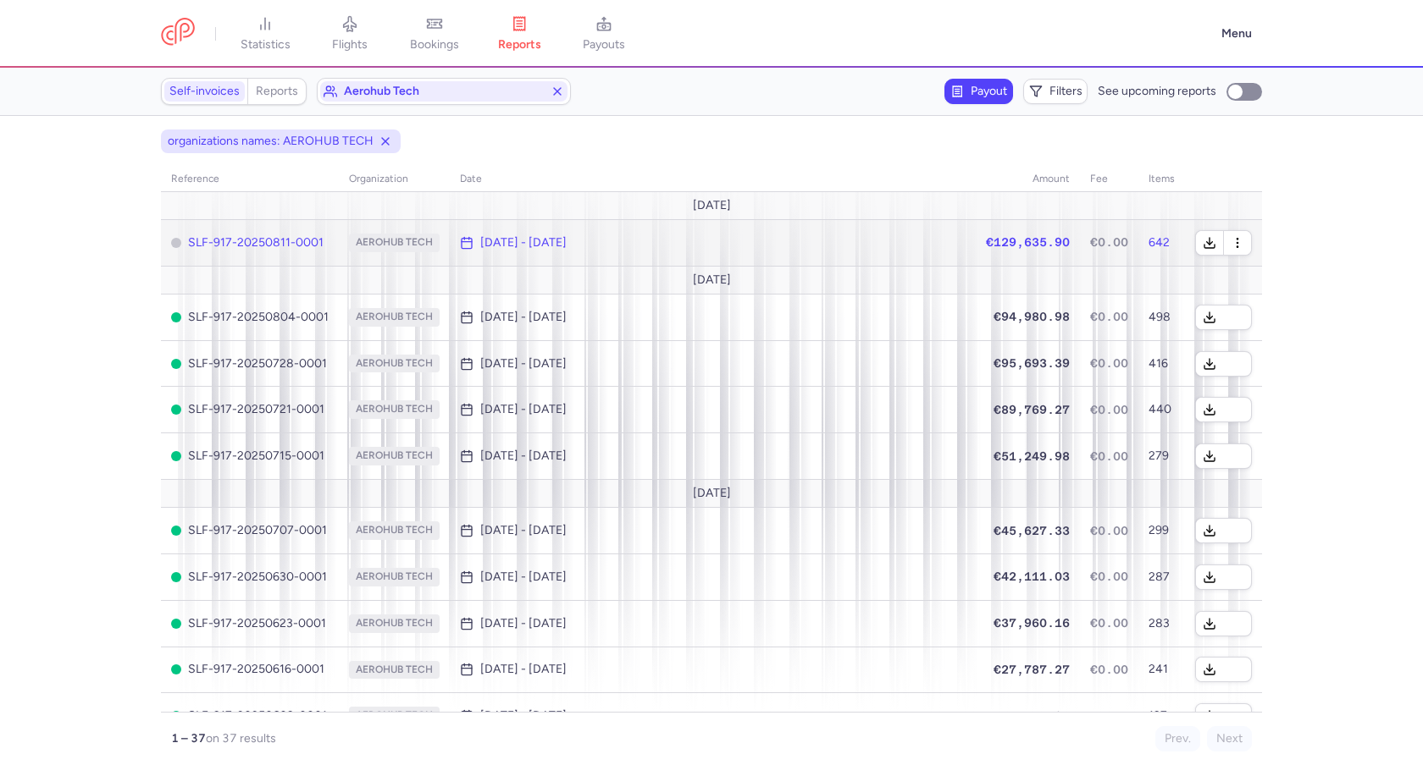
click at [531, 242] on time "[DATE] - [DATE]" at bounding box center [523, 243] width 86 height 14
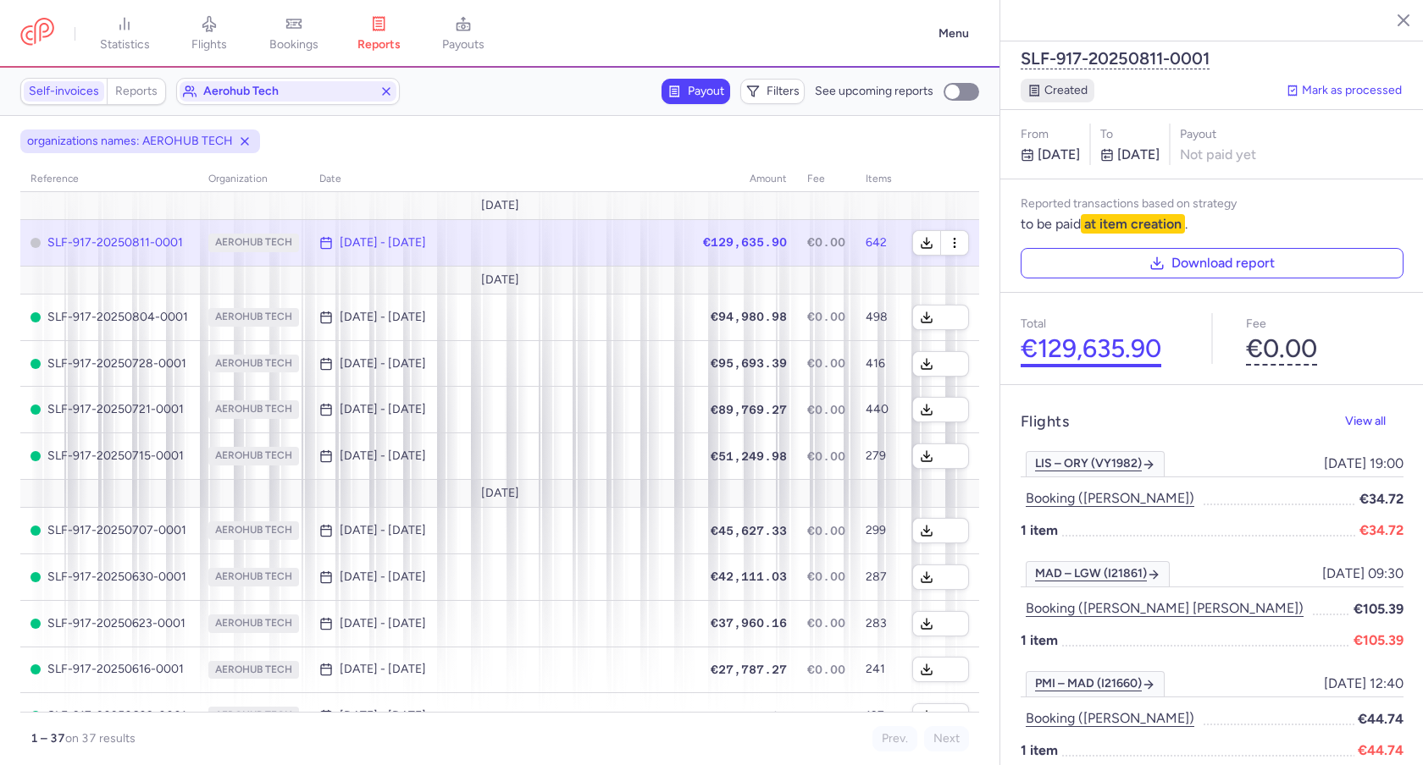
click at [1086, 334] on button "€129,635.90" at bounding box center [1090, 349] width 141 height 30
click at [323, 80] on button "aerohub tech" at bounding box center [288, 91] width 224 height 27
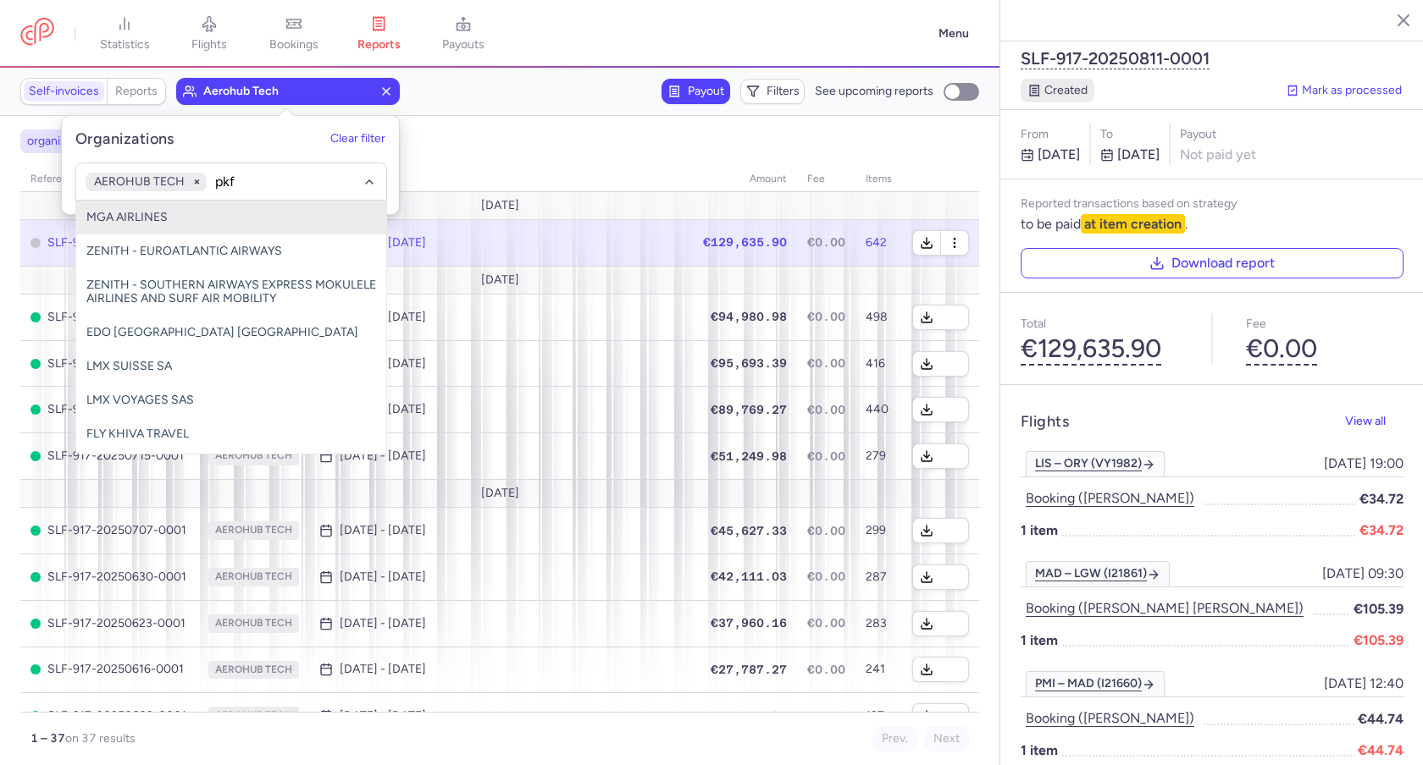
type input "pkfa"
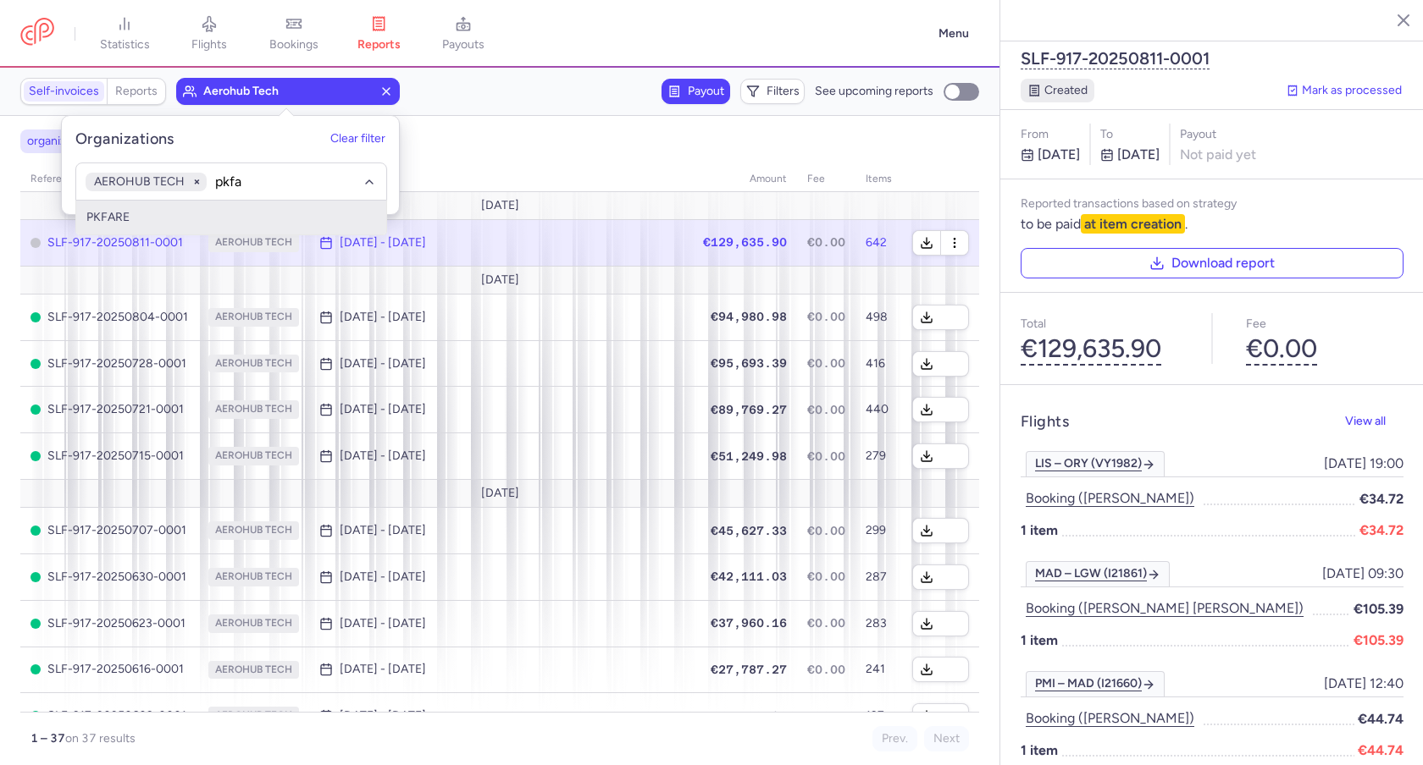
click at [204, 210] on span "PKFARE" at bounding box center [231, 218] width 310 height 34
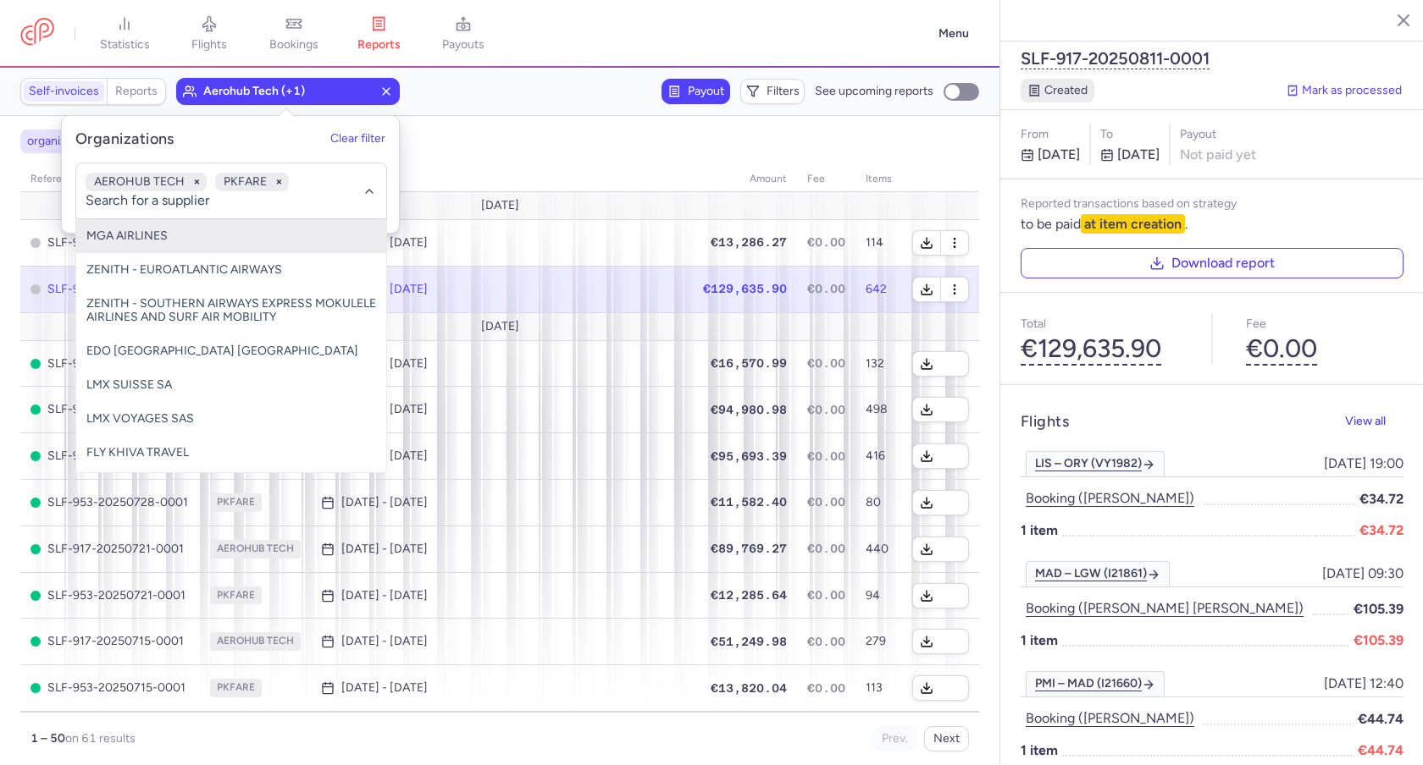
click at [560, 88] on div "Payout Filters See upcoming reports" at bounding box center [694, 91] width 569 height 25
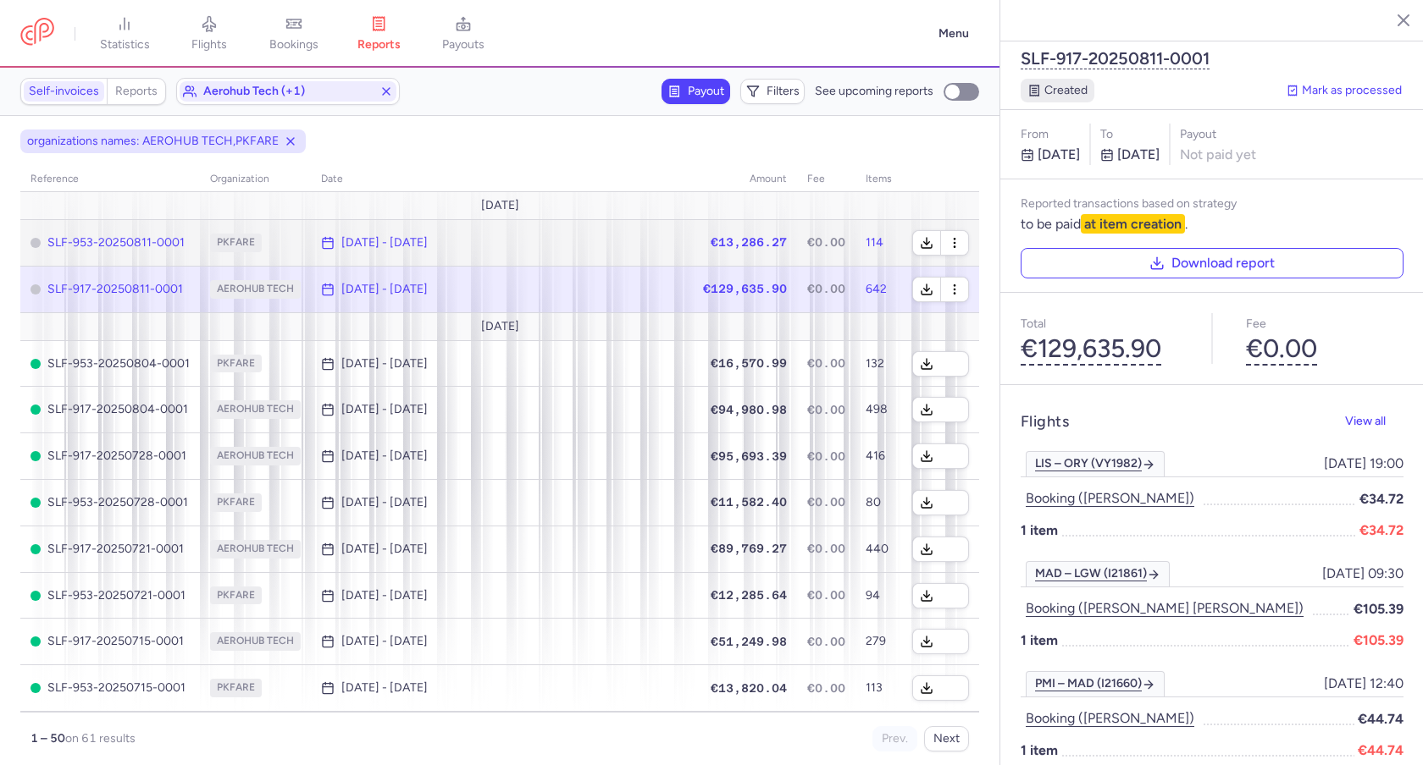
click at [522, 236] on span "[DATE] - [DATE]" at bounding box center [502, 243] width 362 height 14
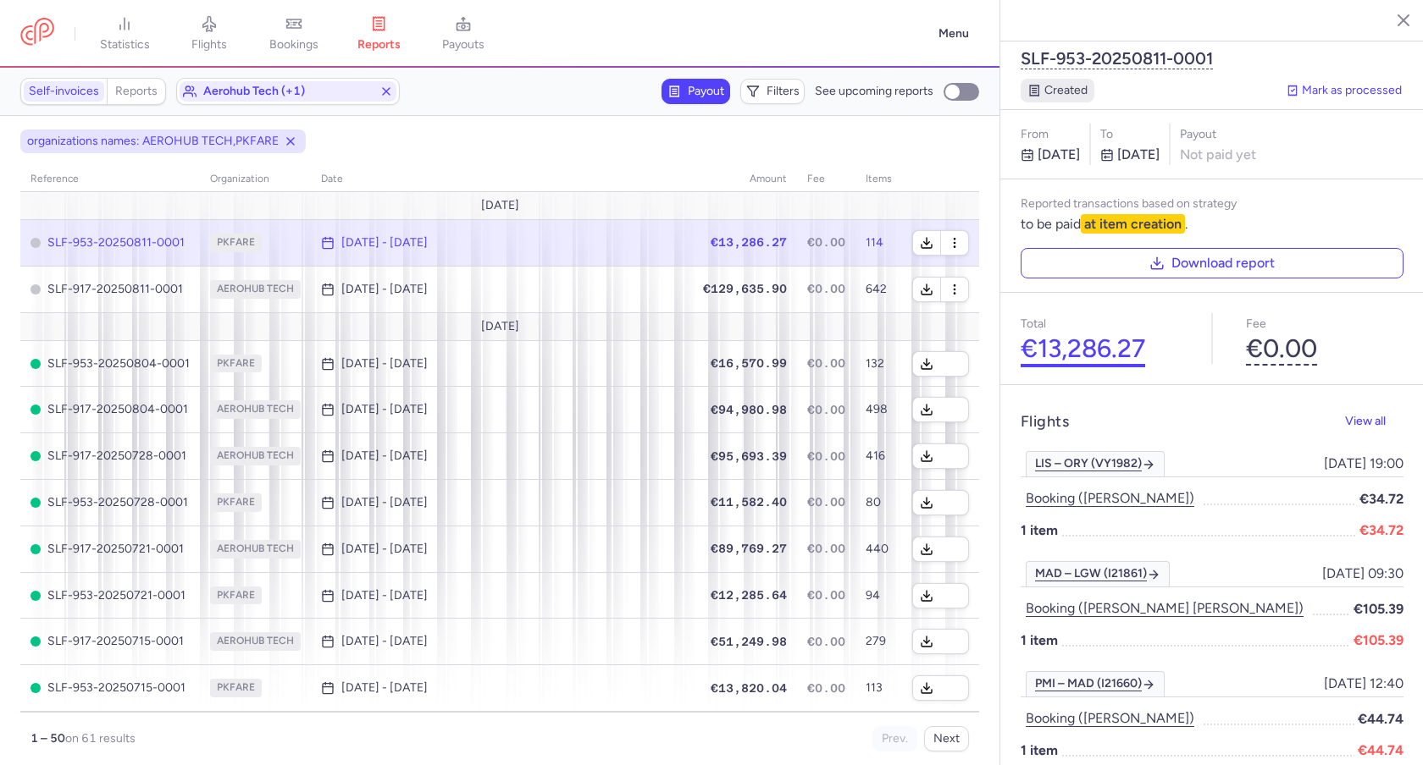
click at [1093, 334] on button "€13,286.27" at bounding box center [1082, 349] width 124 height 30
click at [958, 94] on input "See upcoming reports" at bounding box center [961, 92] width 36 height 18
checkbox input "true"
